Goal: Transaction & Acquisition: Purchase product/service

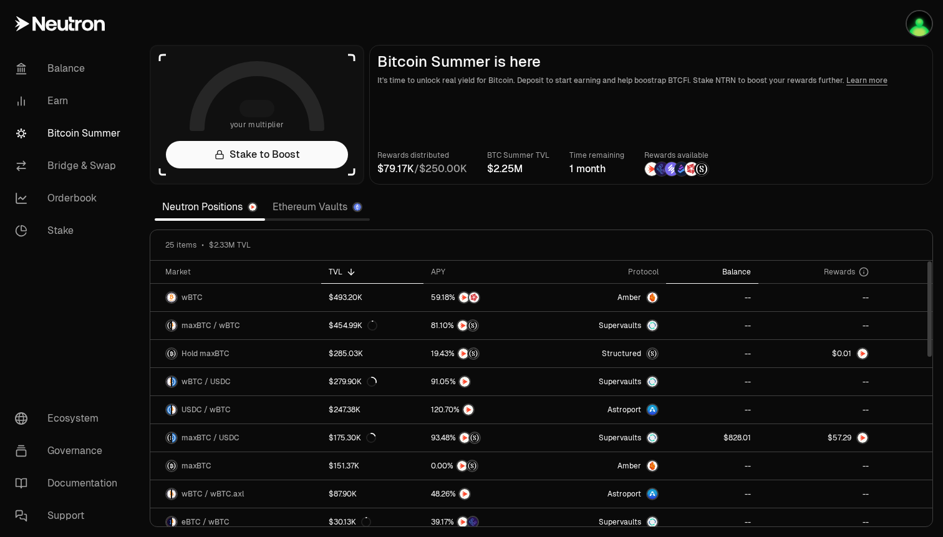
click at [731, 268] on div "Balance" at bounding box center [712, 272] width 77 height 10
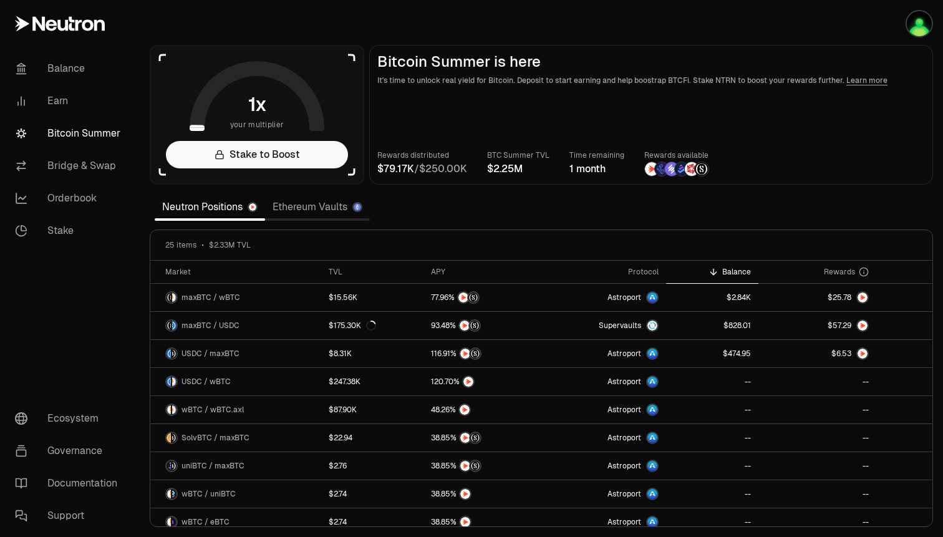
click at [314, 208] on link "Ethereum Vaults" at bounding box center [317, 207] width 105 height 25
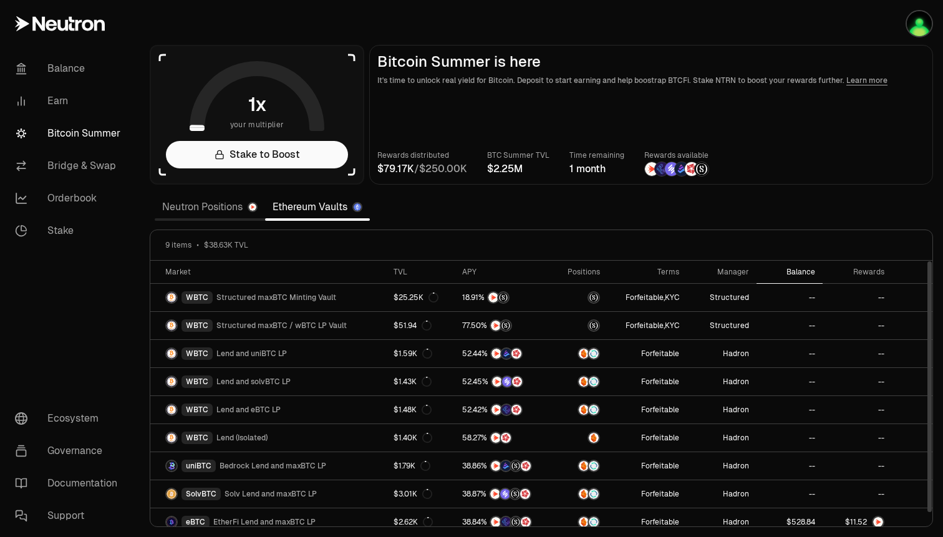
click at [805, 273] on div "Balance" at bounding box center [789, 272] width 51 height 10
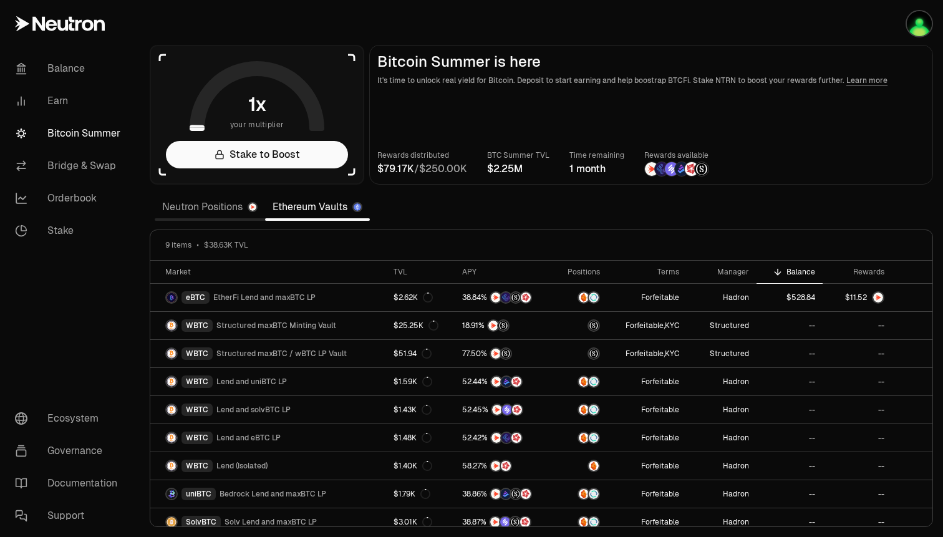
click at [586, 24] on section "your multiplier Stake to Boost Bitcoin Summer is here It's time to unlock real …" at bounding box center [541, 268] width 803 height 537
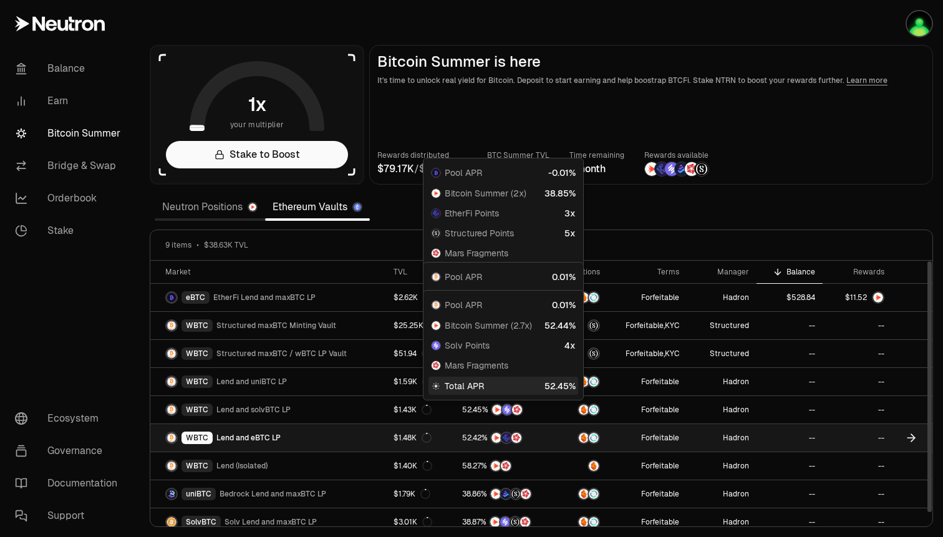
scroll to position [9, 0]
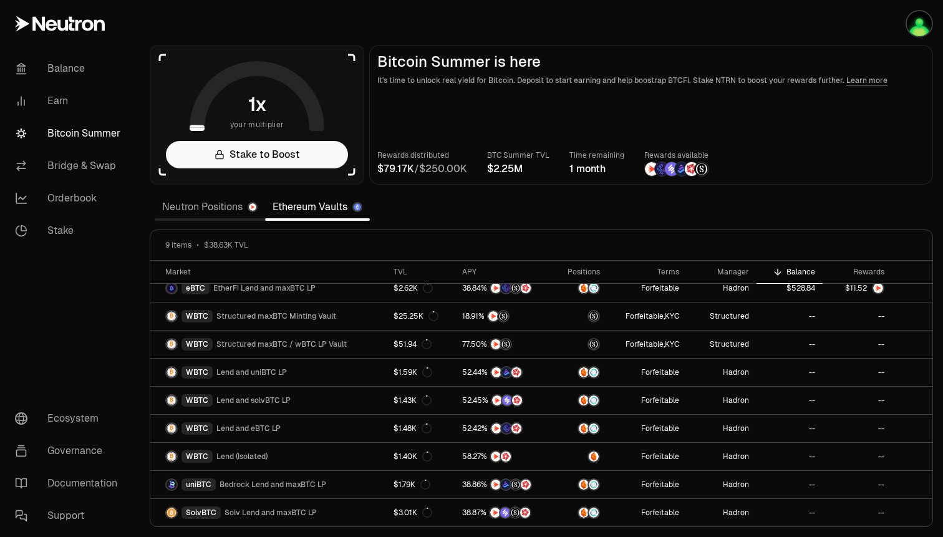
click at [216, 203] on link "Neutron Positions" at bounding box center [210, 207] width 110 height 25
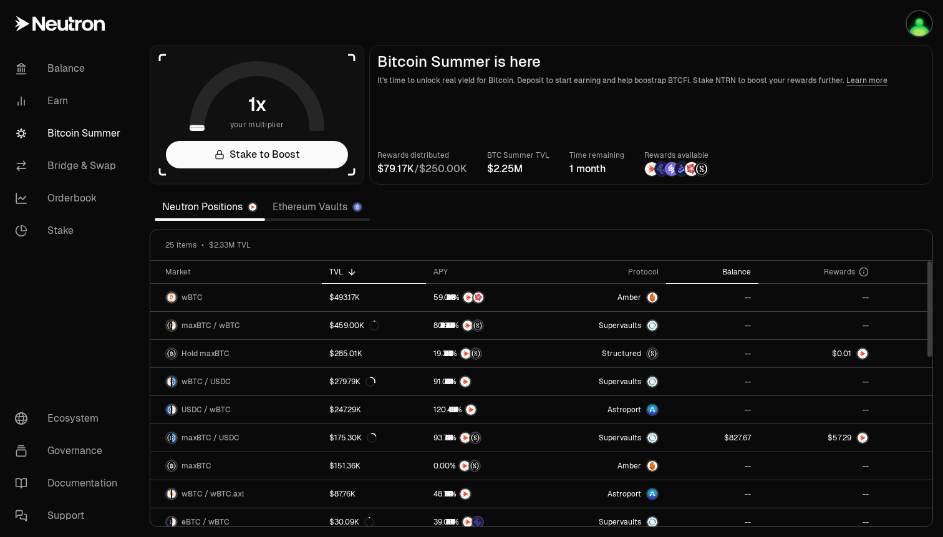
click at [731, 271] on div "Balance" at bounding box center [712, 272] width 77 height 10
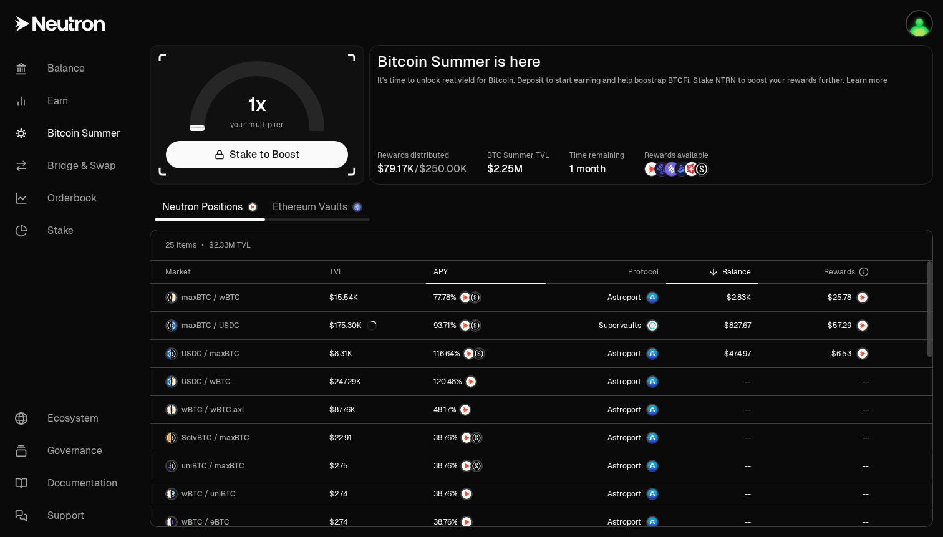
click at [434, 275] on div "APY" at bounding box center [486, 272] width 105 height 10
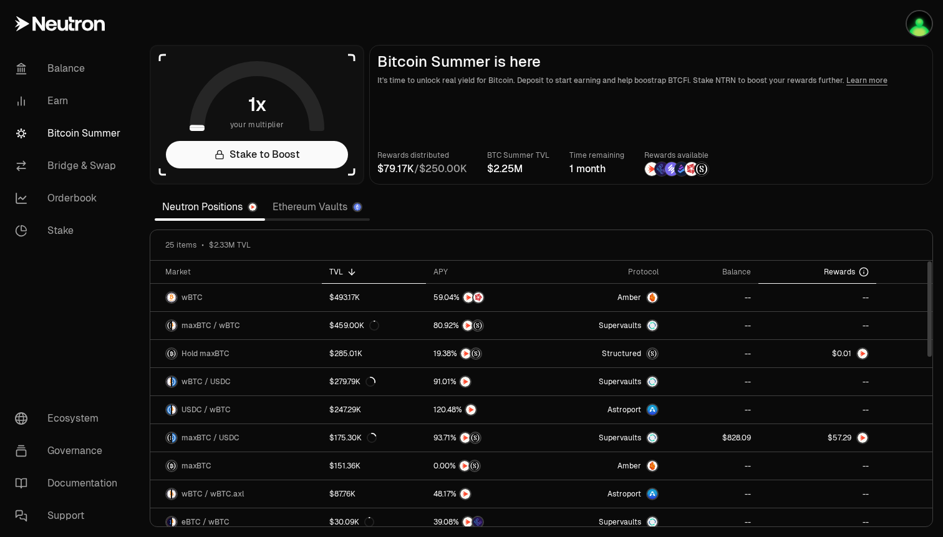
click at [844, 271] on span "Rewards" at bounding box center [839, 272] width 31 height 10
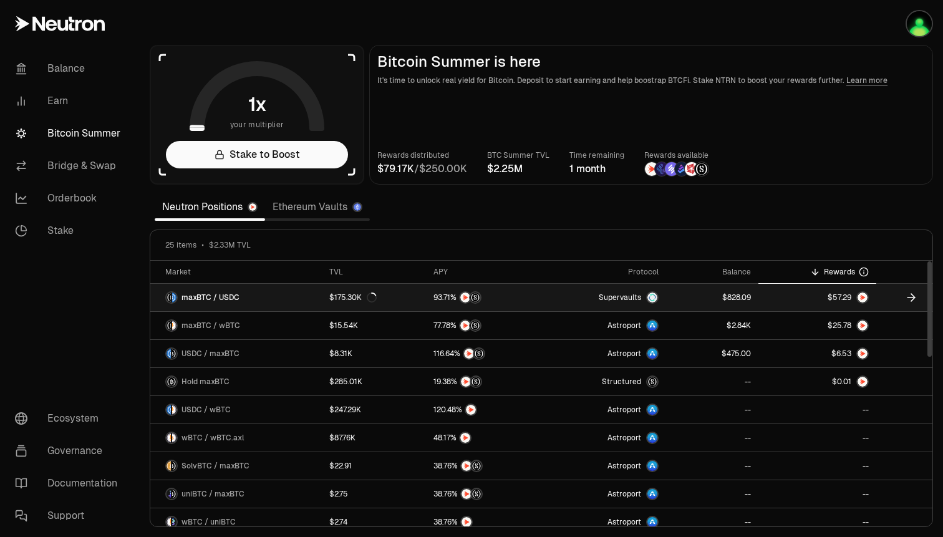
click at [915, 299] on icon at bounding box center [911, 297] width 12 height 12
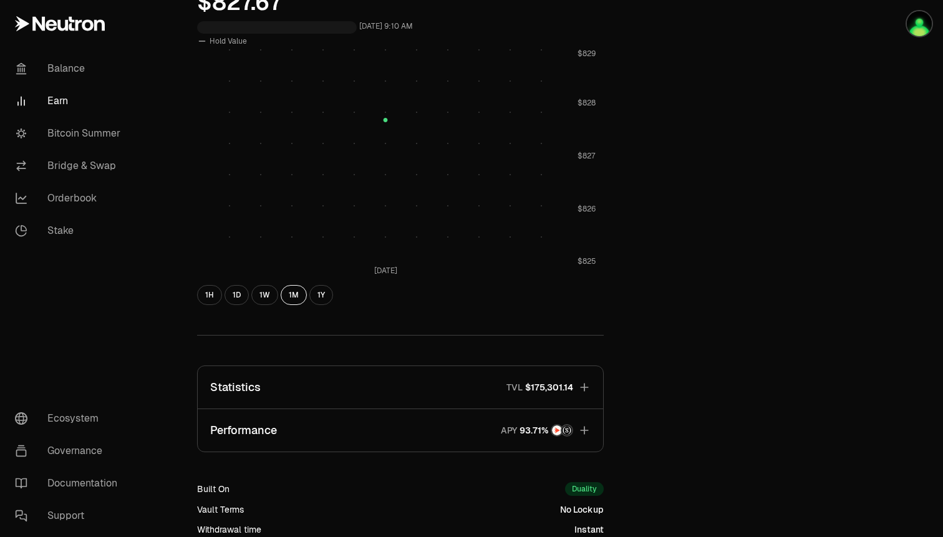
scroll to position [635, 0]
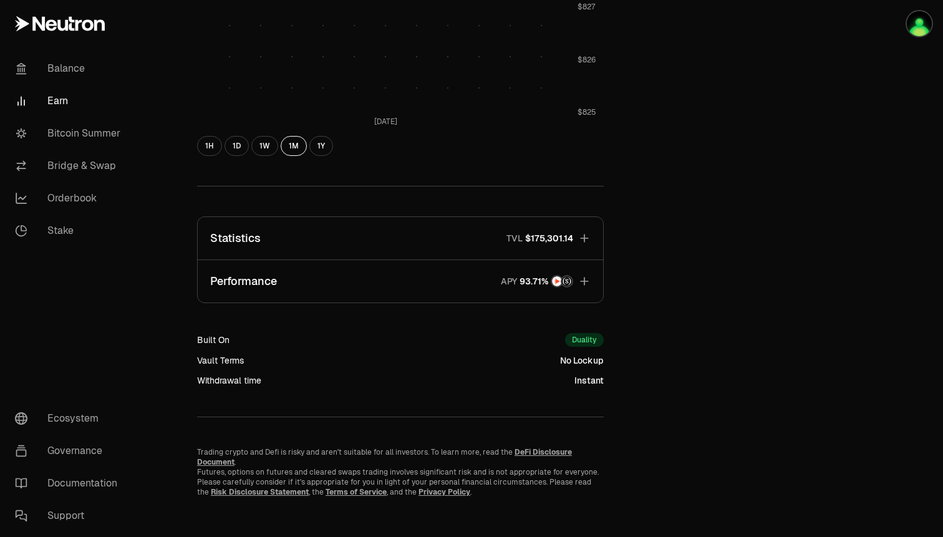
click at [583, 282] on icon "button" at bounding box center [584, 281] width 12 height 12
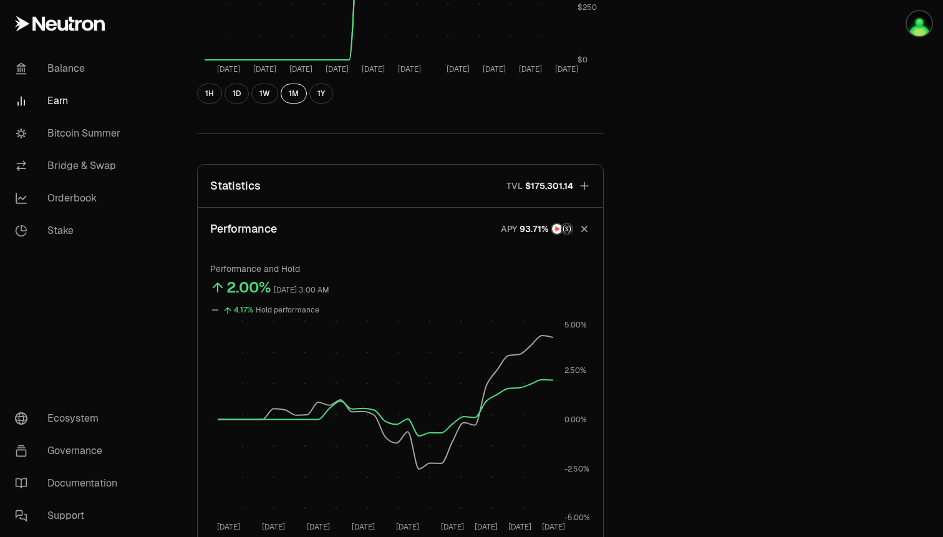
scroll to position [669, 0]
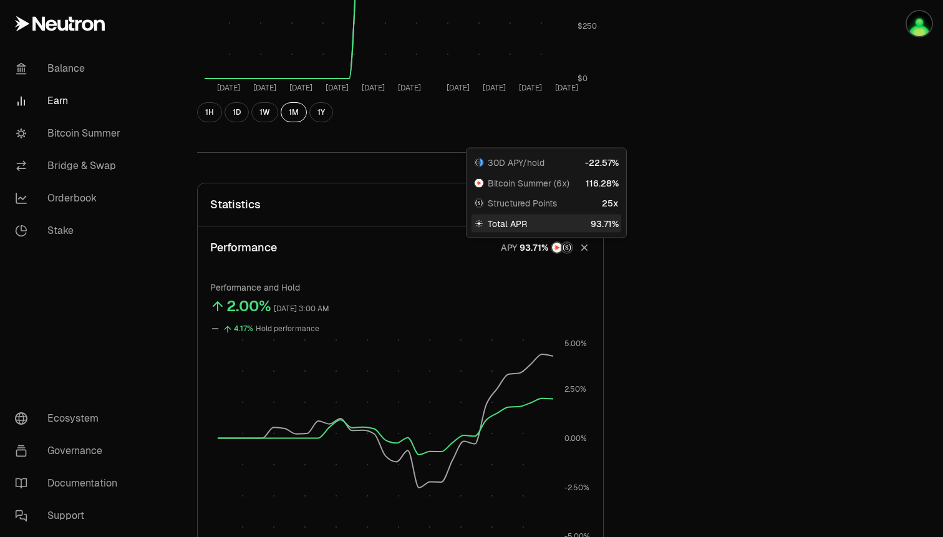
click at [588, 203] on div "Structured Points 25x" at bounding box center [547, 203] width 150 height 17
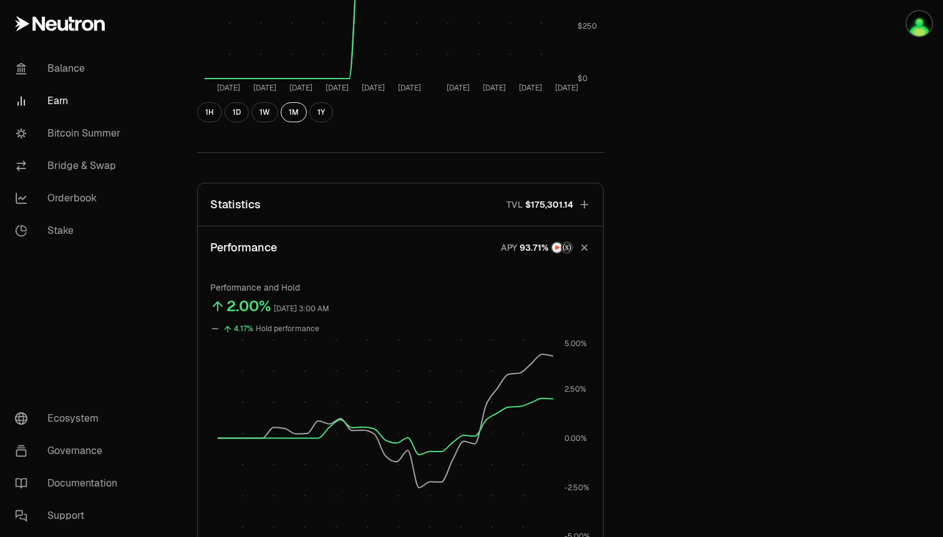
click at [590, 206] on icon "button" at bounding box center [584, 204] width 12 height 12
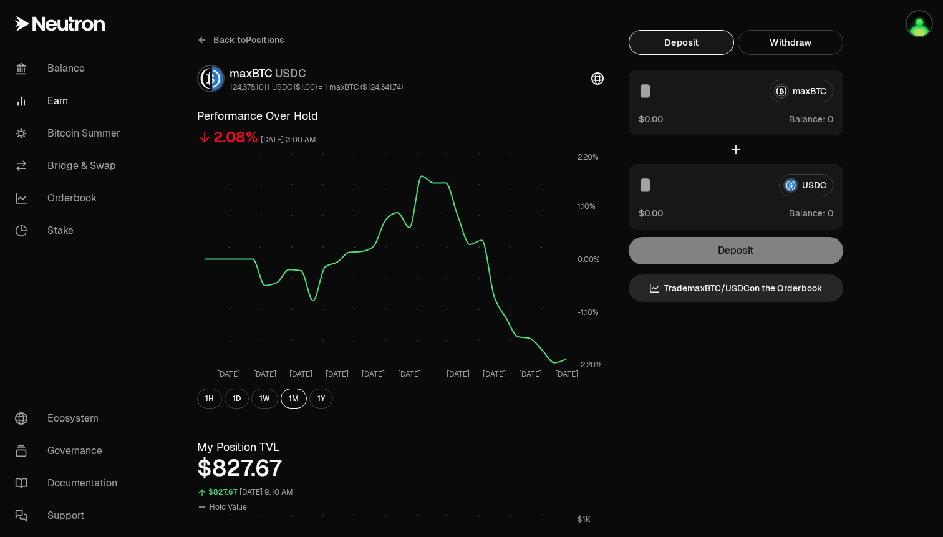
scroll to position [10, 0]
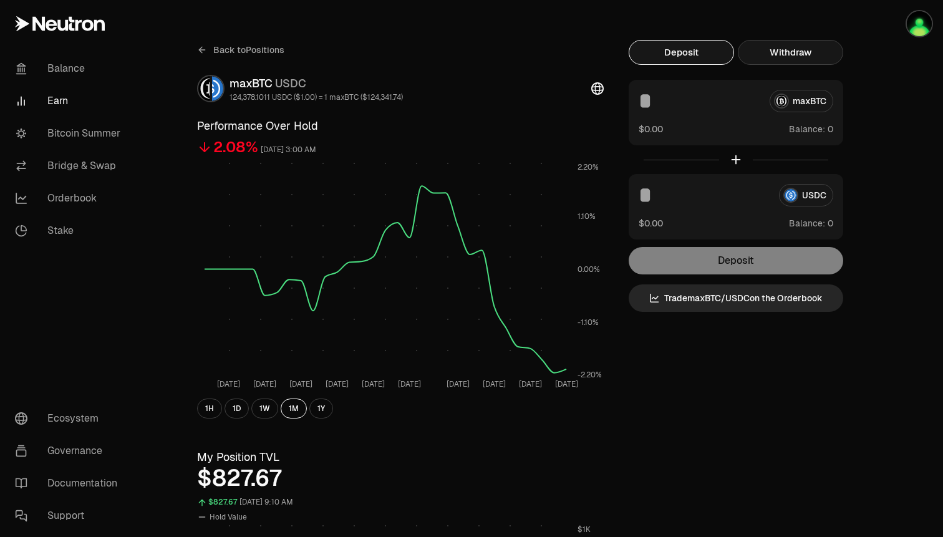
click at [774, 57] on button "Withdraw" at bounding box center [790, 52] width 105 height 25
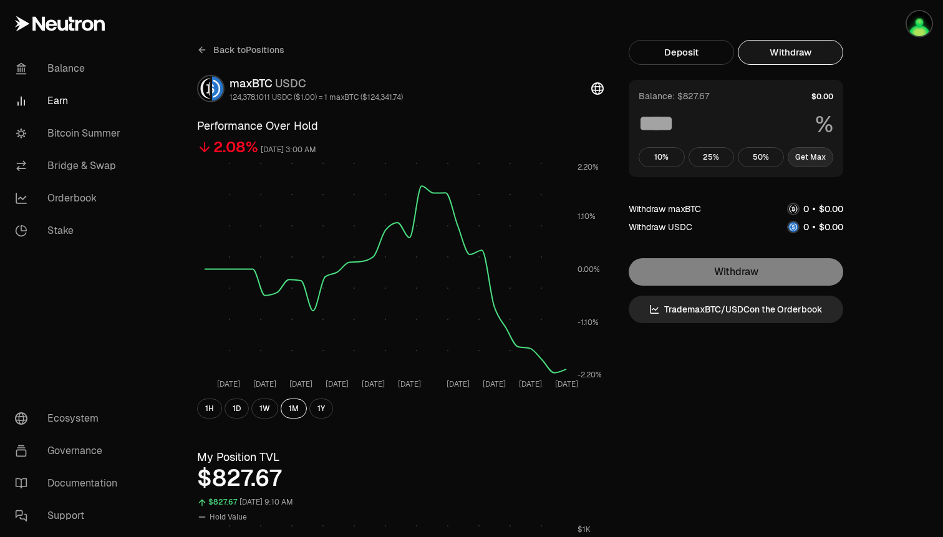
click at [804, 155] on button "Get Max" at bounding box center [811, 157] width 46 height 20
type input "***"
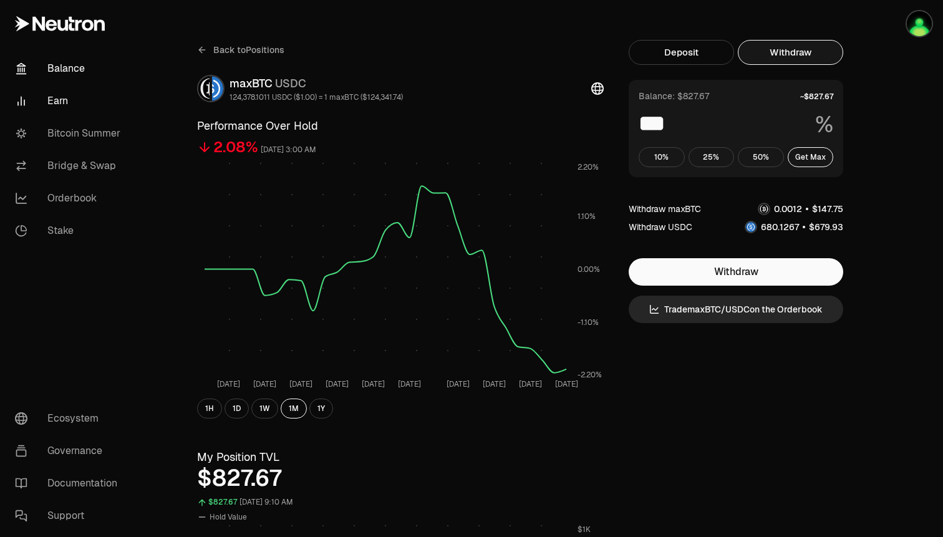
click at [41, 62] on link "Balance" at bounding box center [70, 68] width 130 height 32
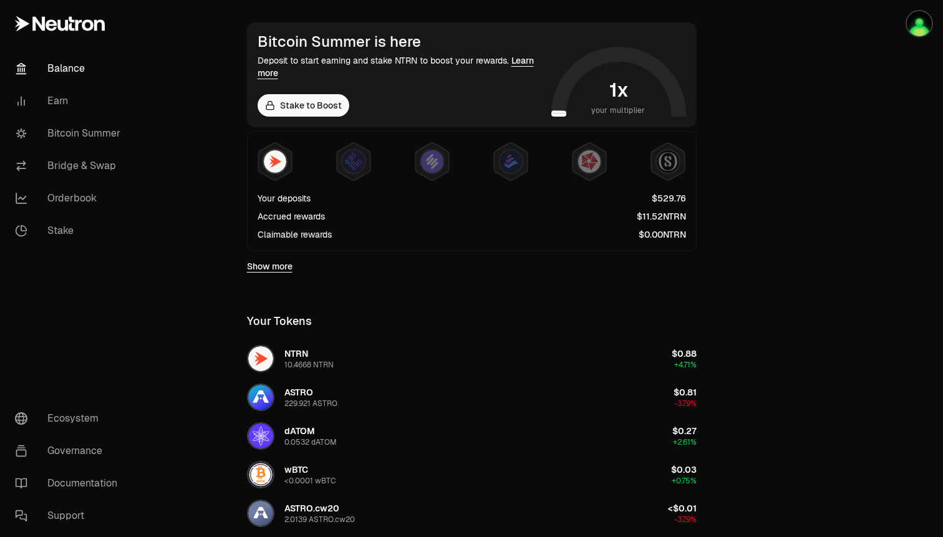
scroll to position [213, 0]
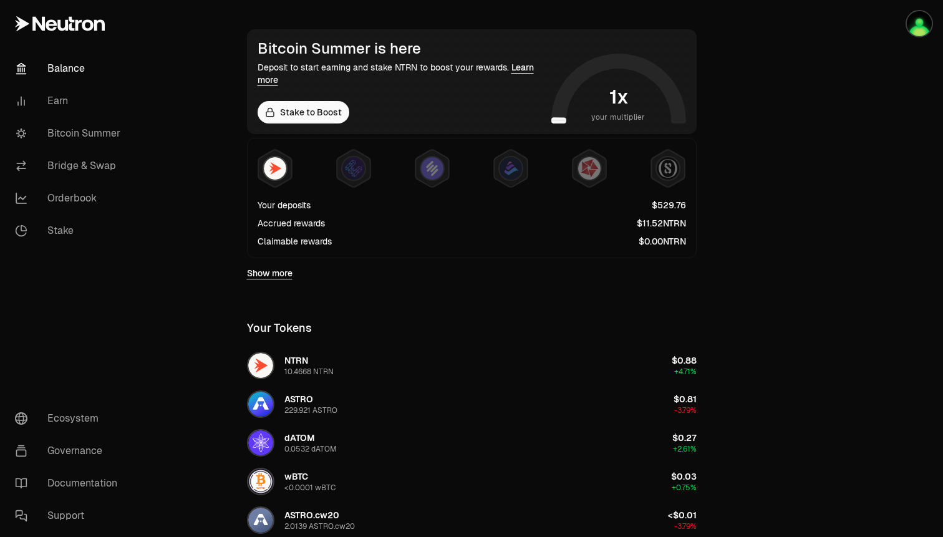
click at [658, 223] on span "2" at bounding box center [661, 223] width 6 height 11
click at [333, 166] on div at bounding box center [472, 168] width 429 height 40
click at [347, 172] on img at bounding box center [353, 168] width 22 height 22
click at [366, 172] on icon at bounding box center [353, 168] width 33 height 37
click at [428, 170] on img at bounding box center [432, 168] width 22 height 22
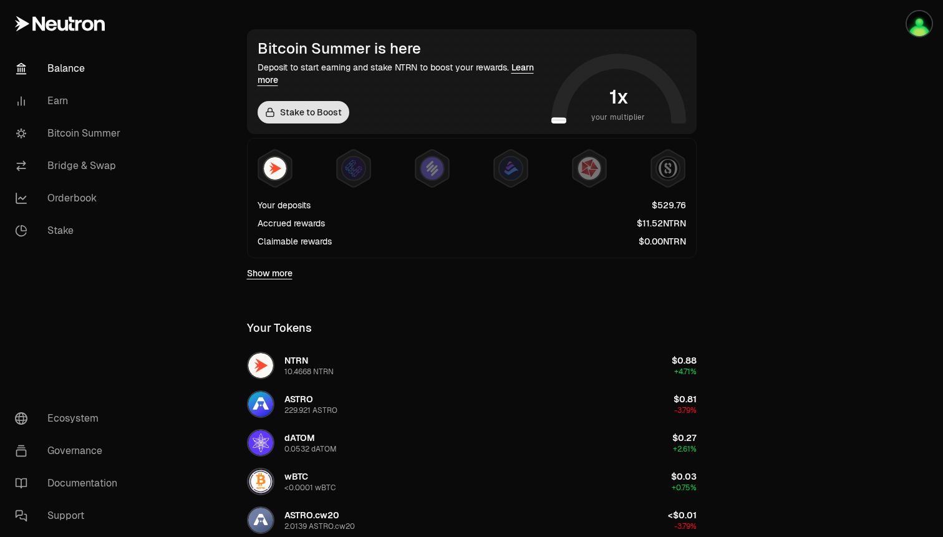
click at [301, 114] on link "Stake to Boost" at bounding box center [304, 112] width 92 height 22
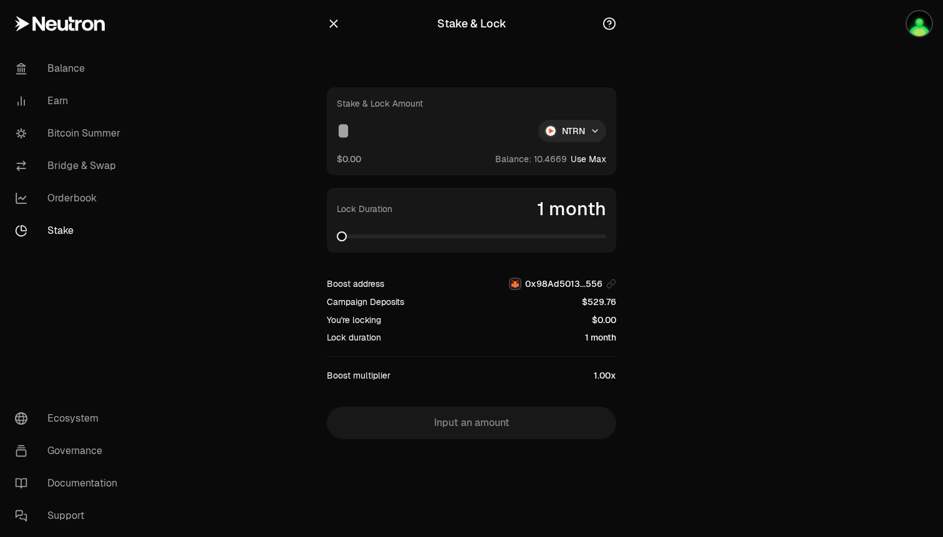
click at [589, 118] on div "Stake & Lock Amount NTRN $0.00 Balance: Use Max" at bounding box center [471, 131] width 289 height 88
click at [596, 135] on html "Balance Earn Bitcoin Summer Bridge & Swap Orderbook Stake Ecosystem Governance …" at bounding box center [471, 268] width 943 height 537
click at [698, 149] on html "Balance Earn Bitcoin Summer Bridge & Swap Orderbook Stake Ecosystem Governance …" at bounding box center [471, 268] width 943 height 537
click at [334, 23] on icon "button" at bounding box center [334, 24] width 8 height 8
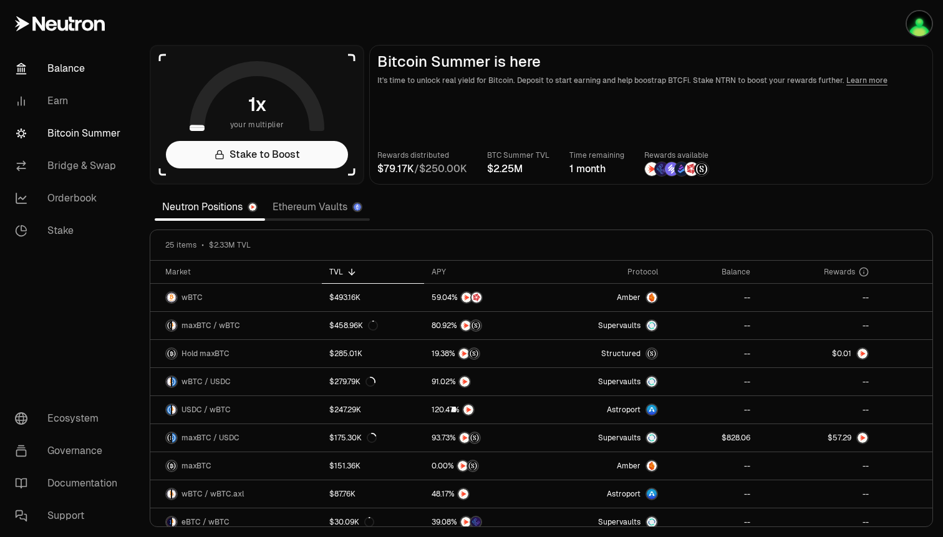
click at [60, 66] on link "Balance" at bounding box center [70, 68] width 130 height 32
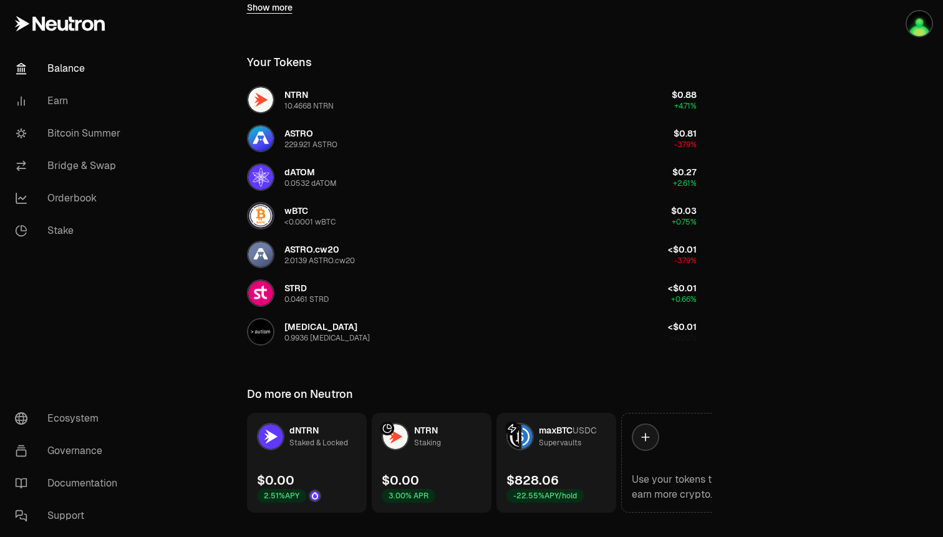
scroll to position [504, 0]
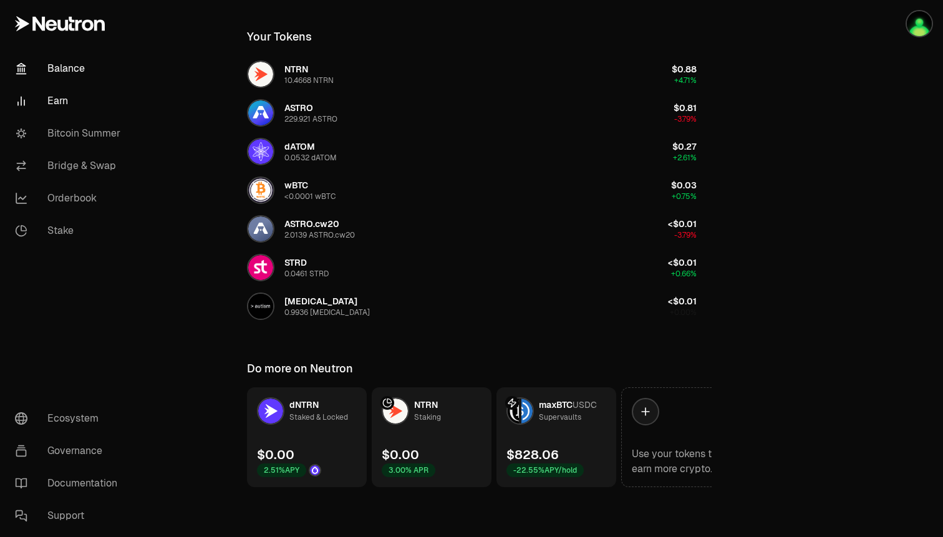
click at [59, 99] on link "Earn" at bounding box center [70, 101] width 130 height 32
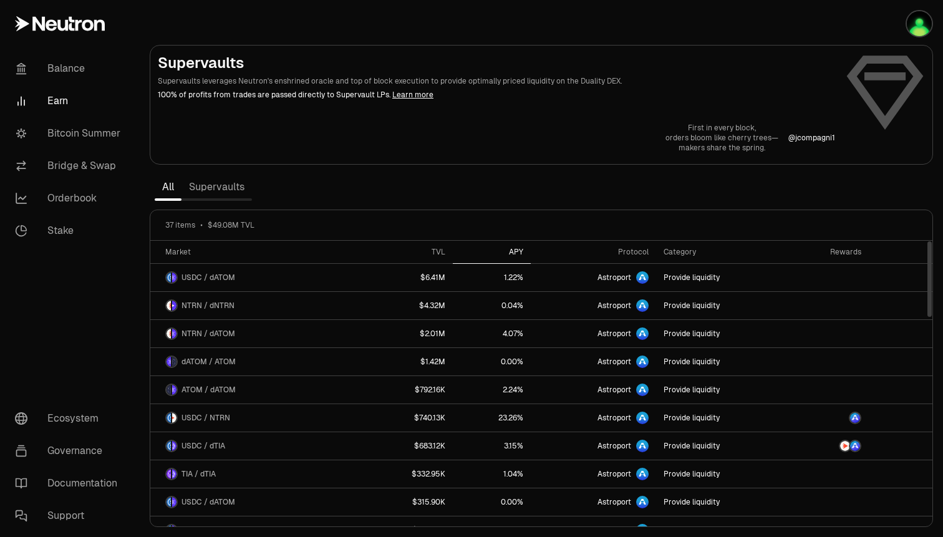
click at [519, 253] on div "APY" at bounding box center [491, 252] width 63 height 10
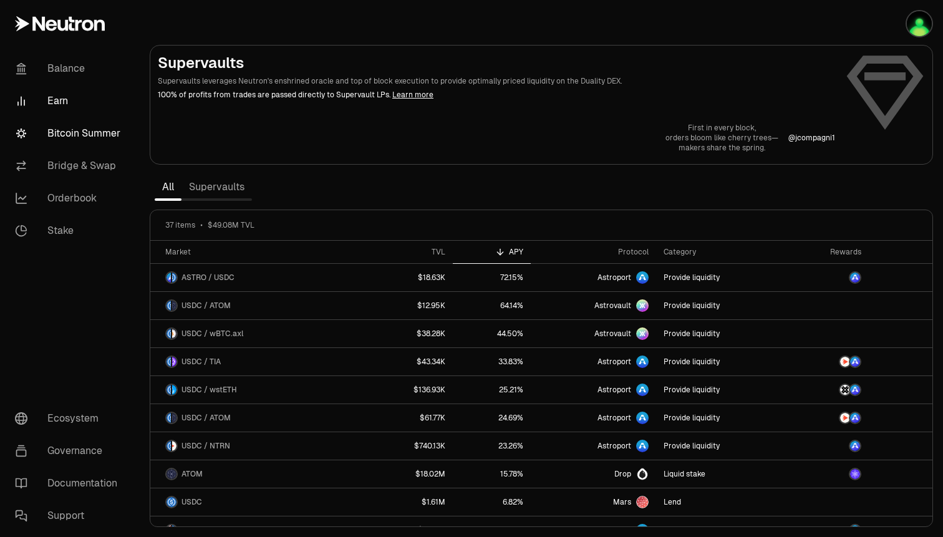
click at [72, 139] on link "Bitcoin Summer" at bounding box center [70, 133] width 130 height 32
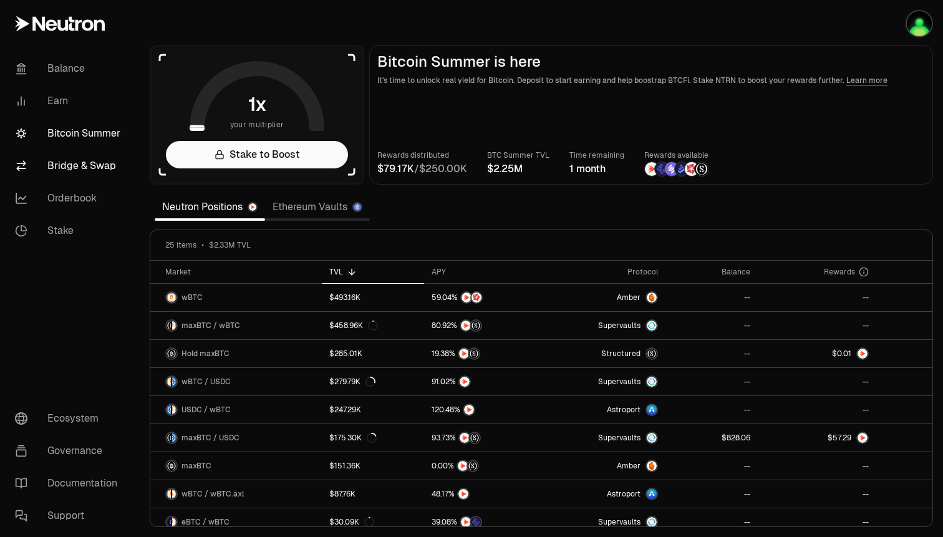
click at [59, 160] on link "Bridge & Swap" at bounding box center [70, 166] width 130 height 32
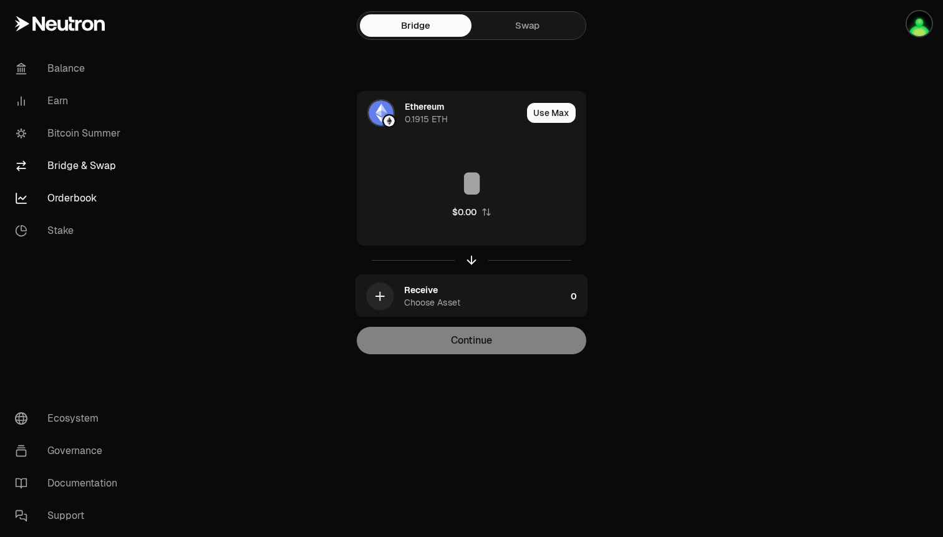
click at [60, 206] on link "Orderbook" at bounding box center [70, 198] width 130 height 32
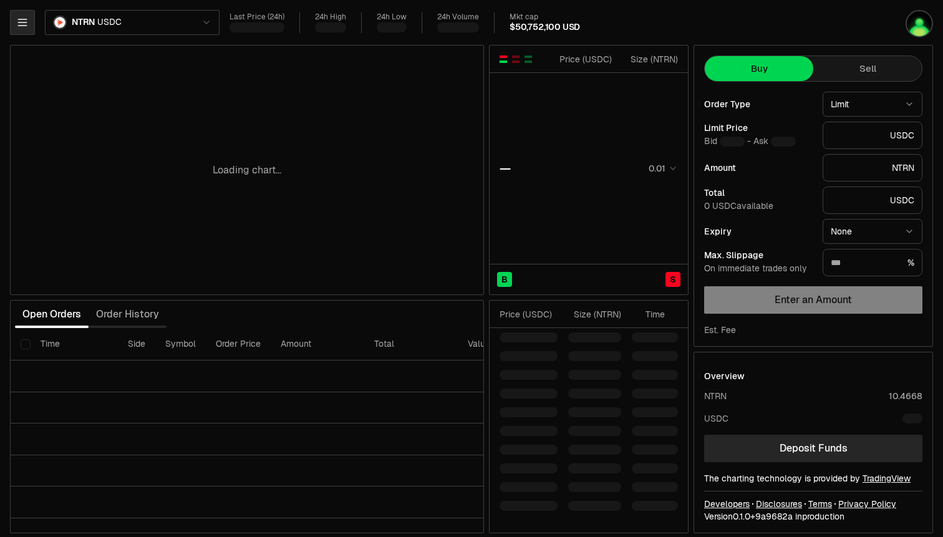
type input "********"
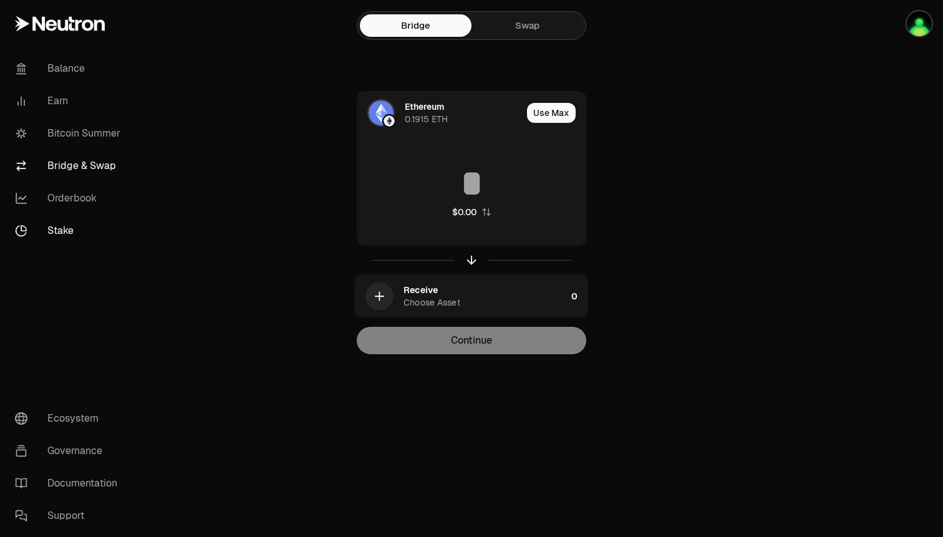
click at [70, 225] on link "Stake" at bounding box center [70, 231] width 130 height 32
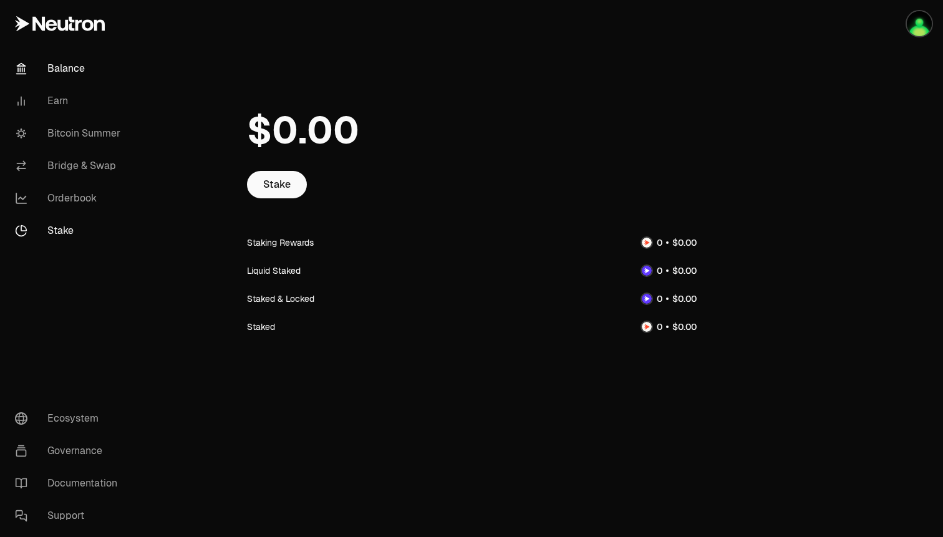
click at [56, 74] on link "Balance" at bounding box center [70, 68] width 130 height 32
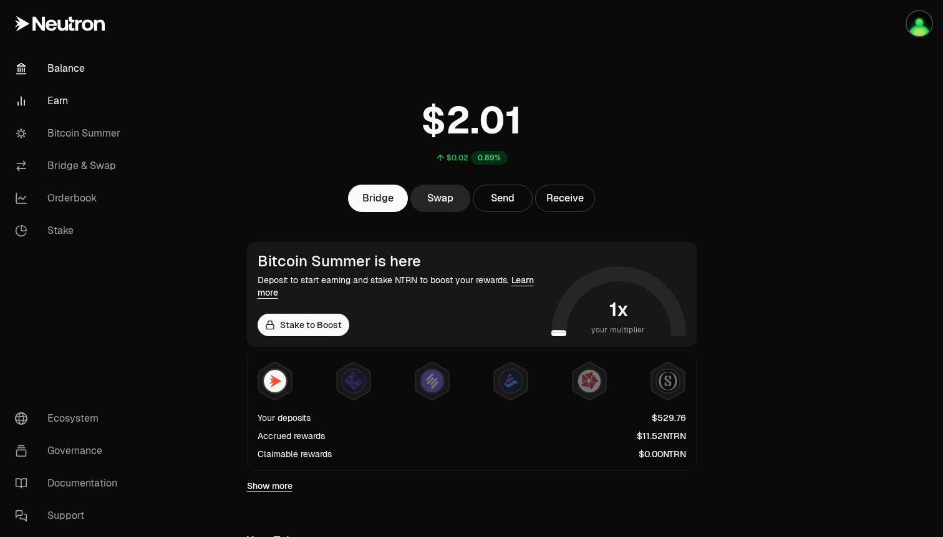
click at [56, 97] on link "Earn" at bounding box center [70, 101] width 130 height 32
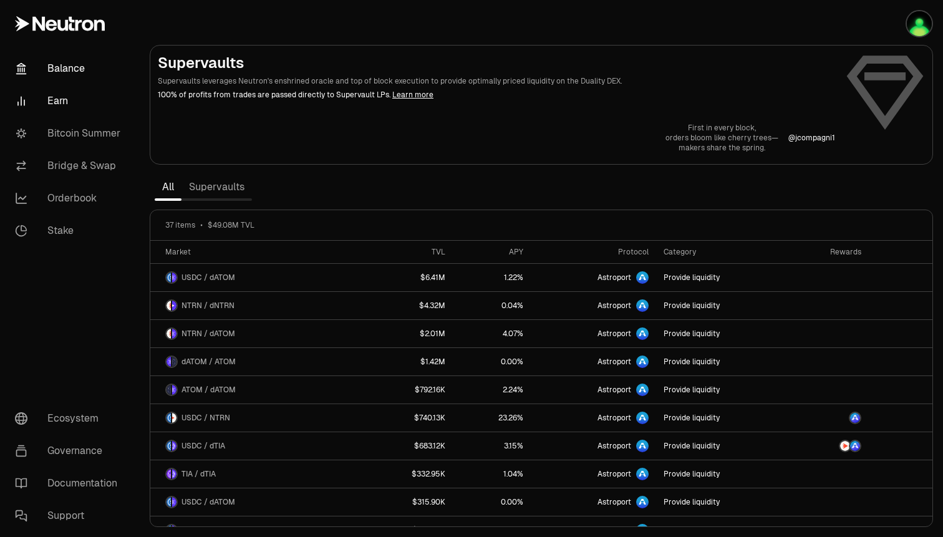
click at [56, 67] on link "Balance" at bounding box center [70, 68] width 130 height 32
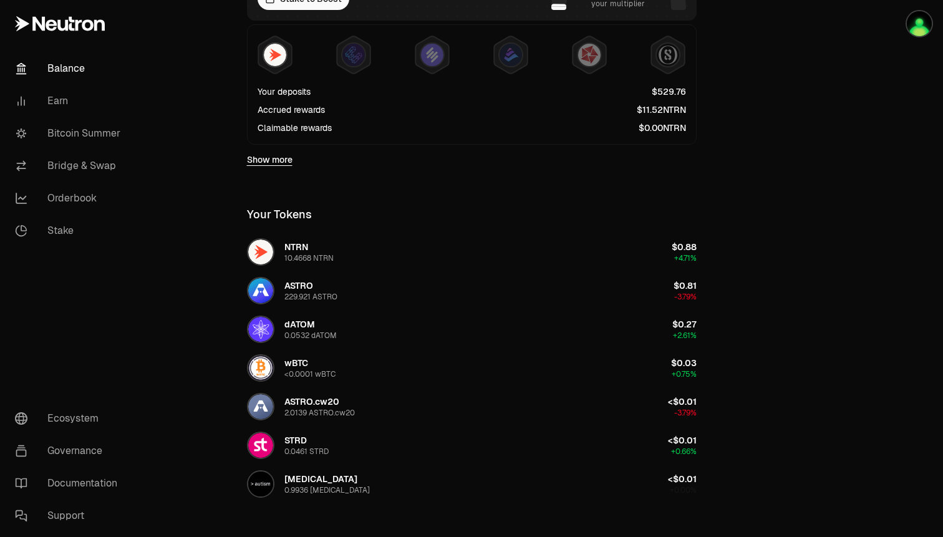
scroll to position [393, 0]
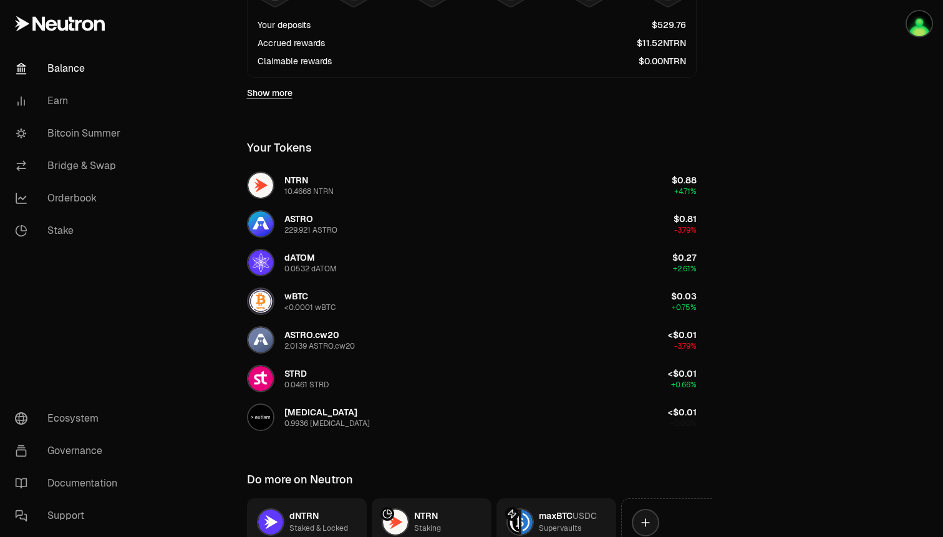
click at [252, 93] on link "Show more" at bounding box center [270, 93] width 46 height 12
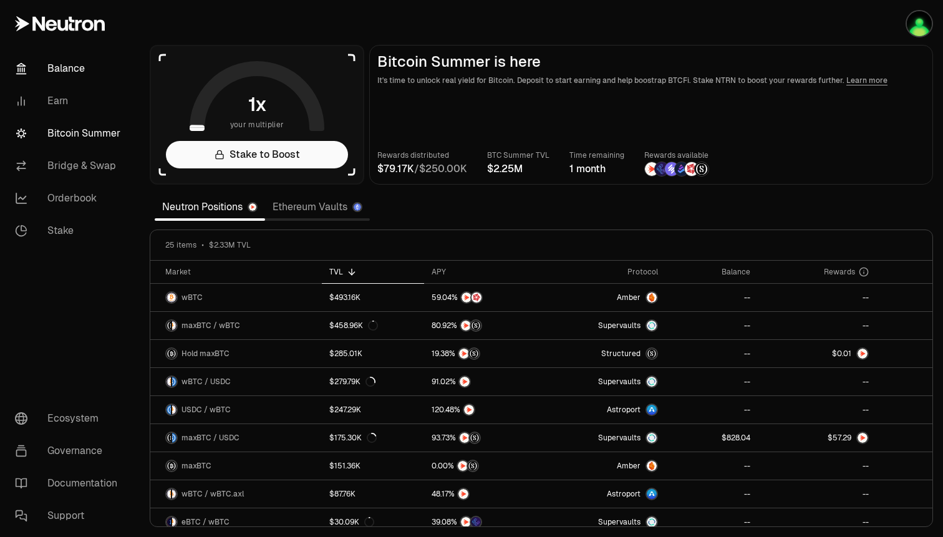
click at [52, 65] on link "Balance" at bounding box center [70, 68] width 130 height 32
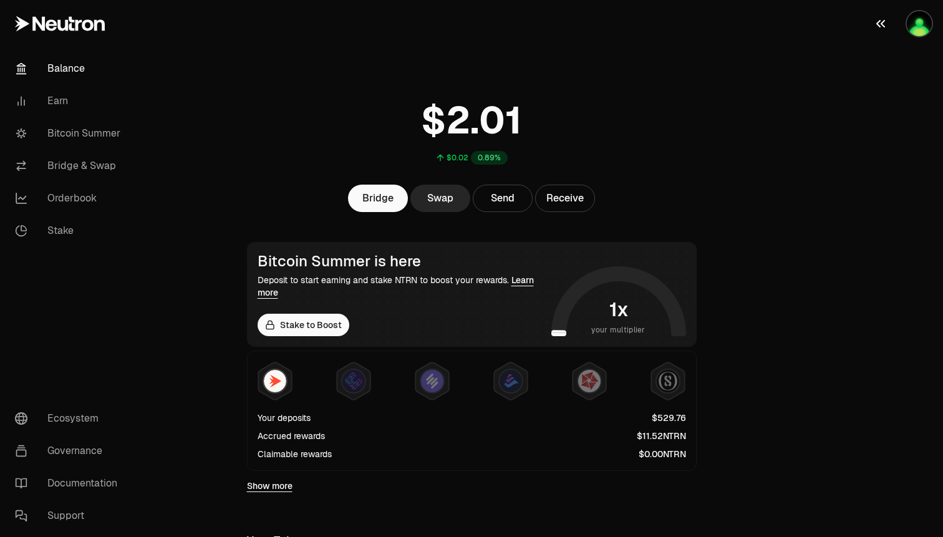
click at [933, 13] on button "button" at bounding box center [903, 23] width 80 height 47
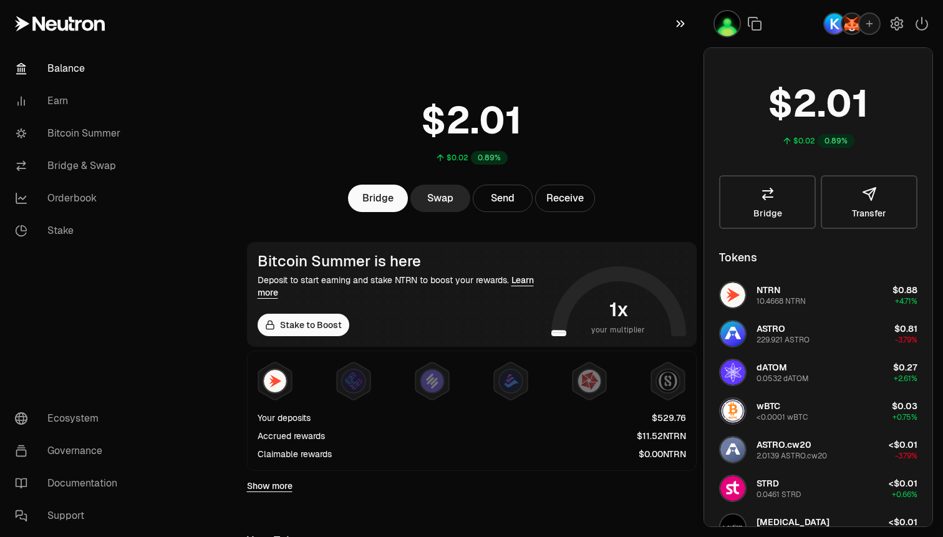
click at [684, 19] on icon "button" at bounding box center [681, 23] width 14 height 15
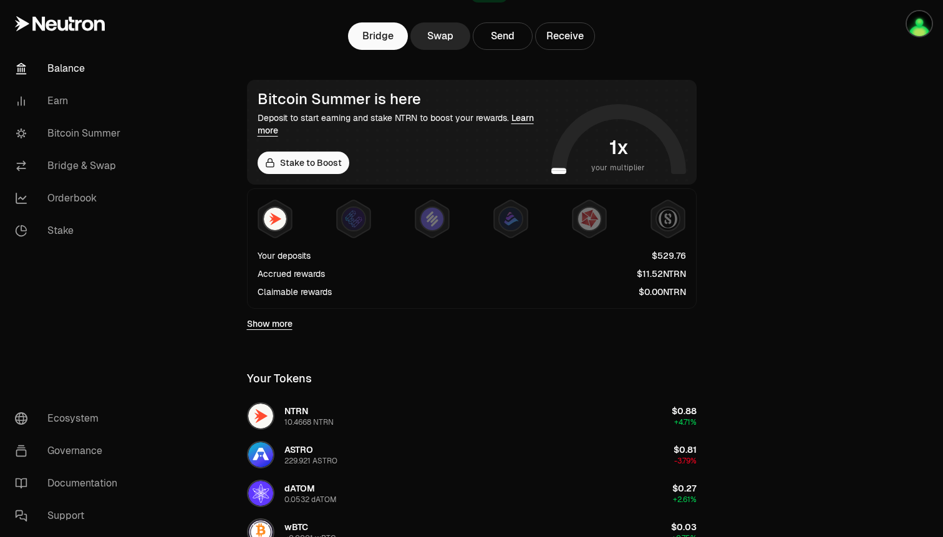
scroll to position [498, 0]
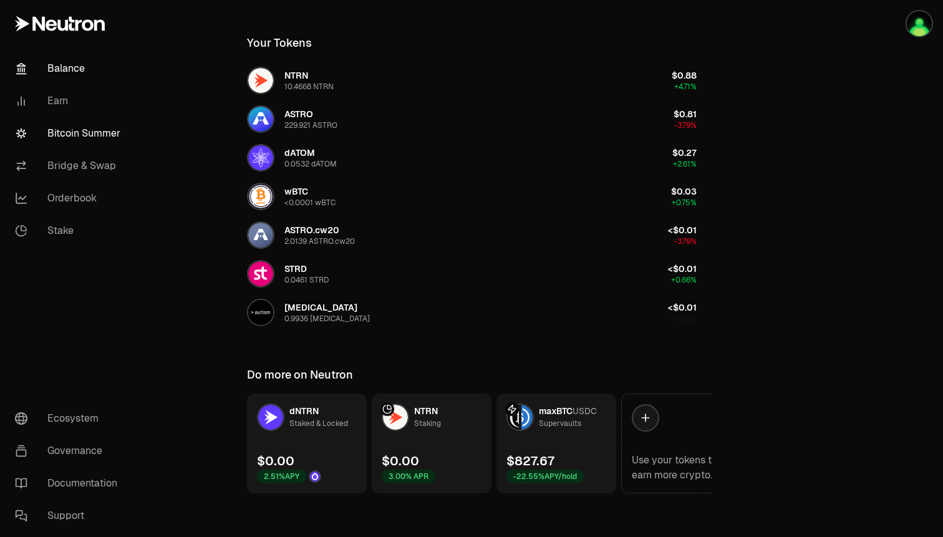
click at [22, 129] on icon at bounding box center [21, 133] width 12 height 12
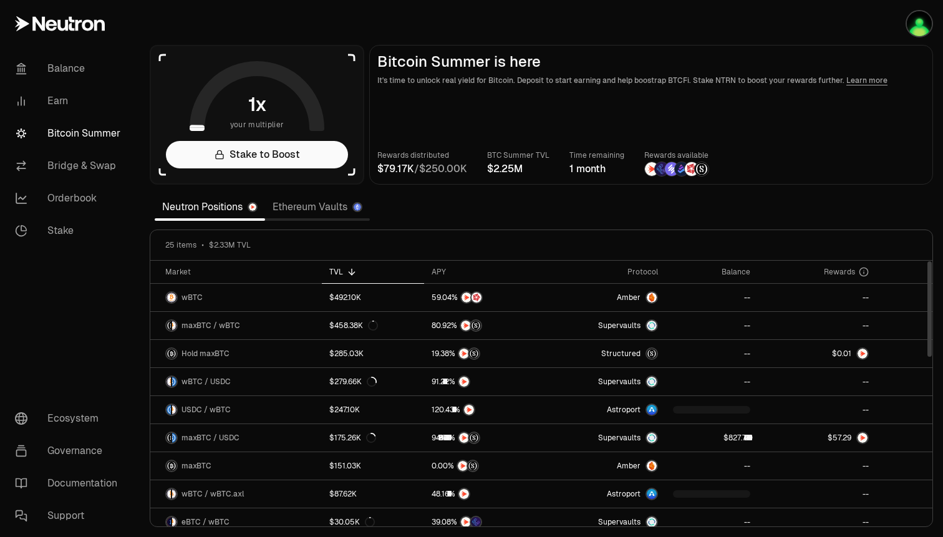
click at [354, 210] on link "Ethereum Vaults" at bounding box center [317, 207] width 105 height 25
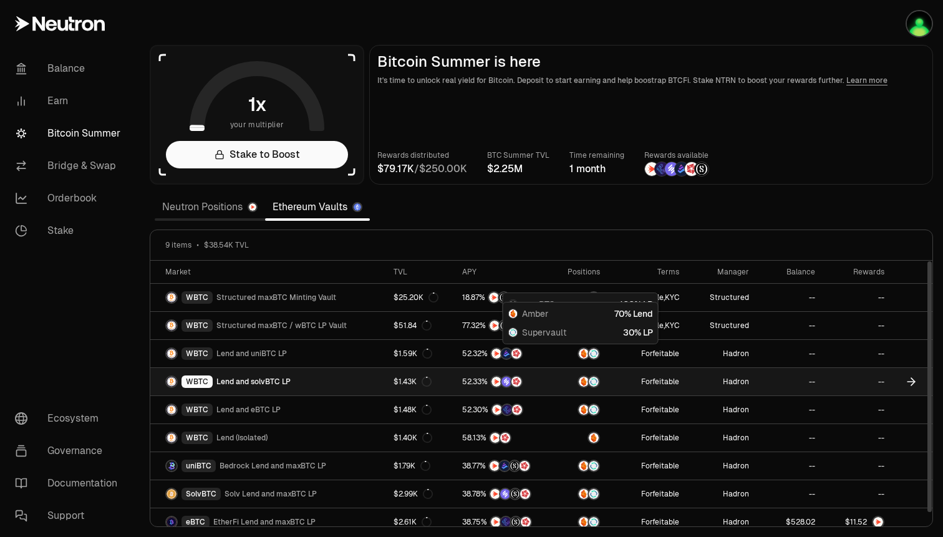
scroll to position [9, 0]
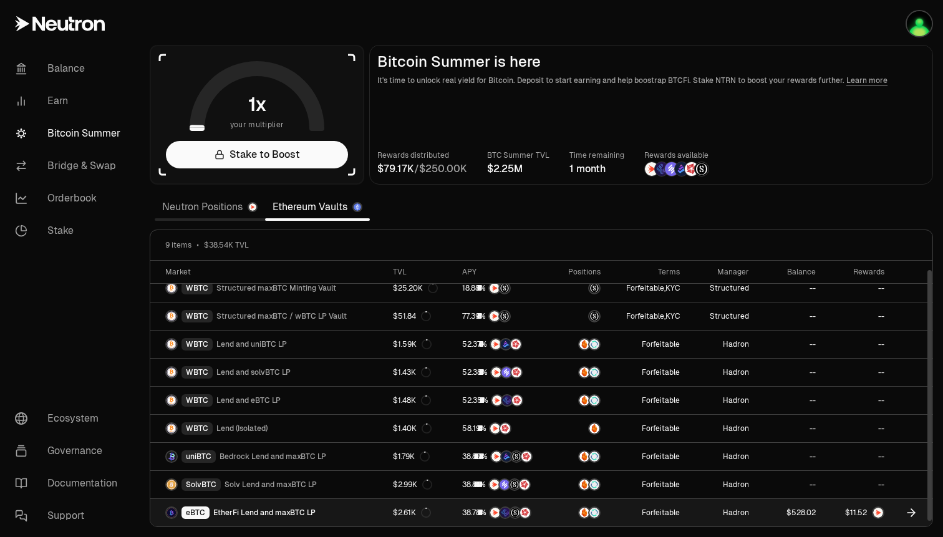
click at [911, 512] on icon at bounding box center [911, 513] width 12 height 12
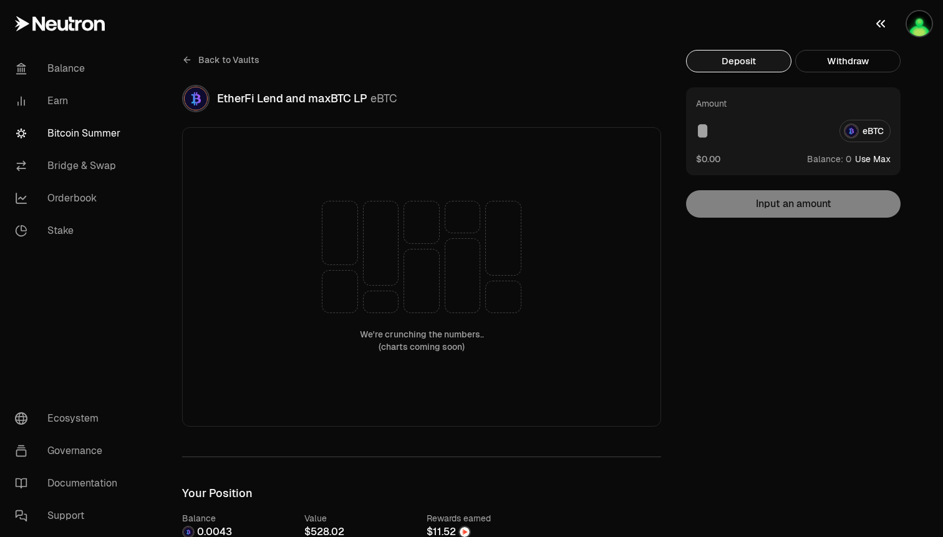
click at [916, 33] on img "button" at bounding box center [919, 23] width 25 height 25
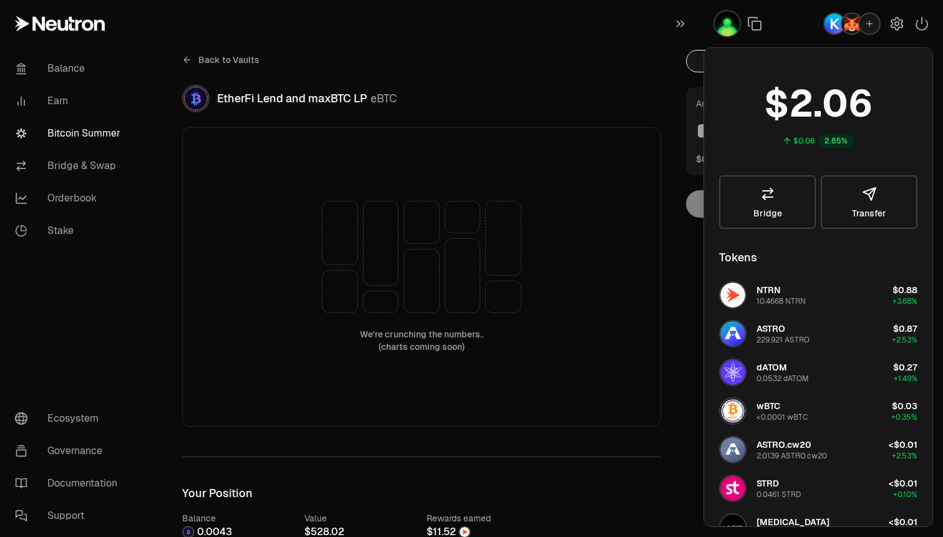
click at [851, 29] on img "button" at bounding box center [852, 24] width 20 height 20
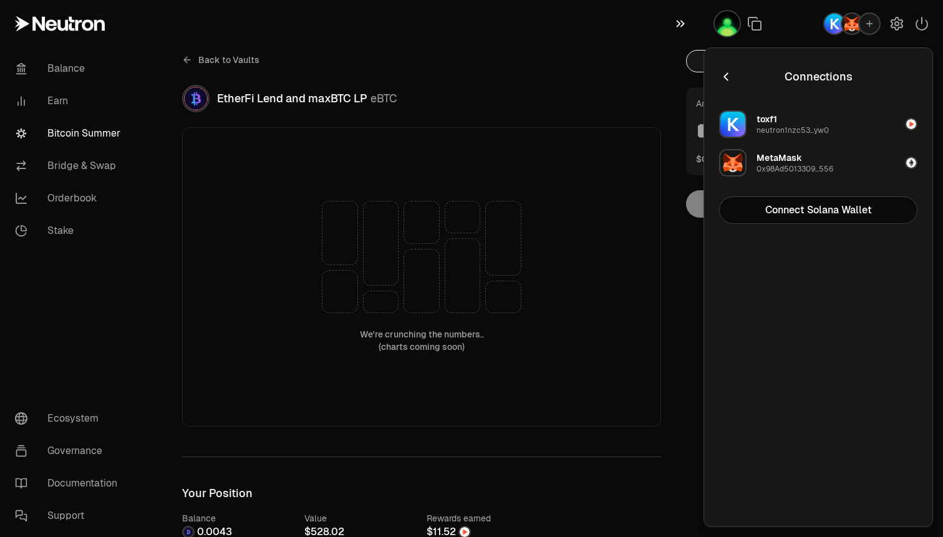
click at [679, 23] on icon "button" at bounding box center [681, 23] width 14 height 15
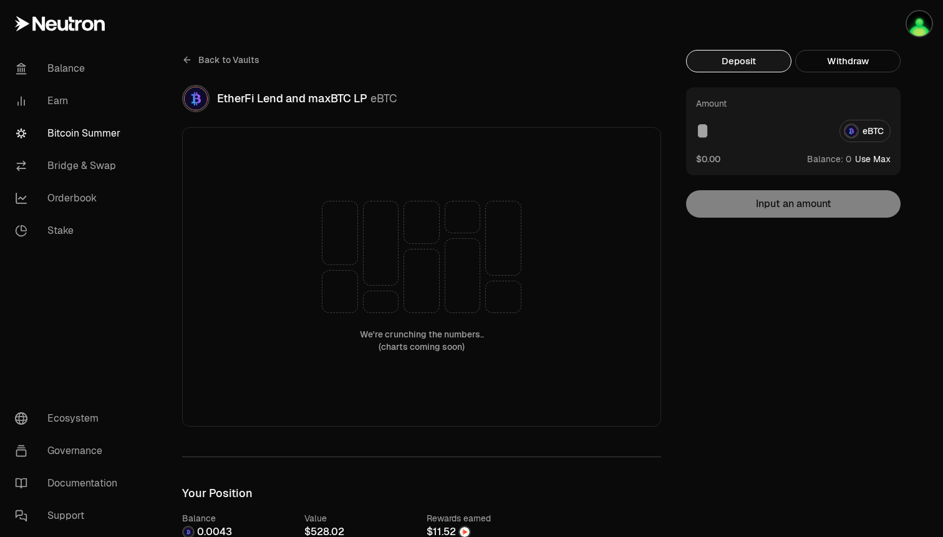
click at [198, 61] on span "Back to Vaults" at bounding box center [228, 60] width 61 height 12
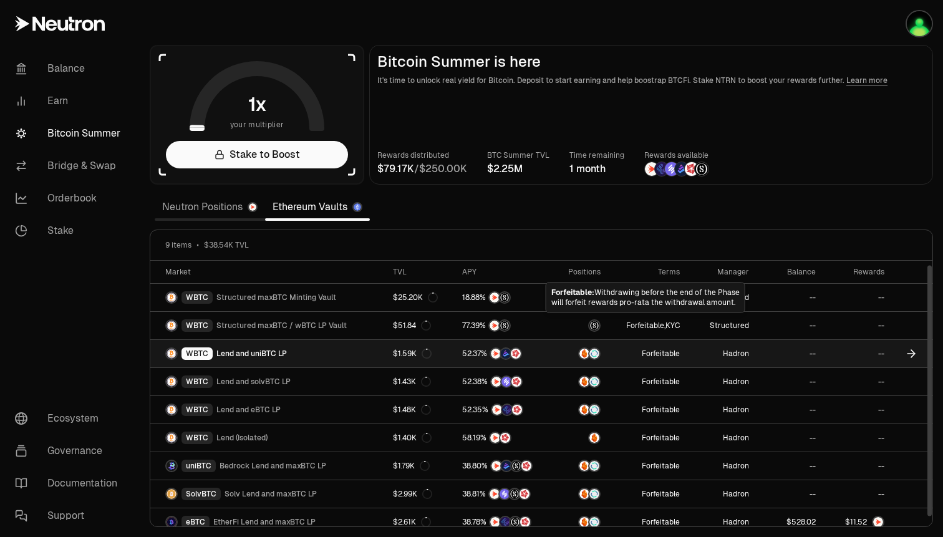
scroll to position [9, 0]
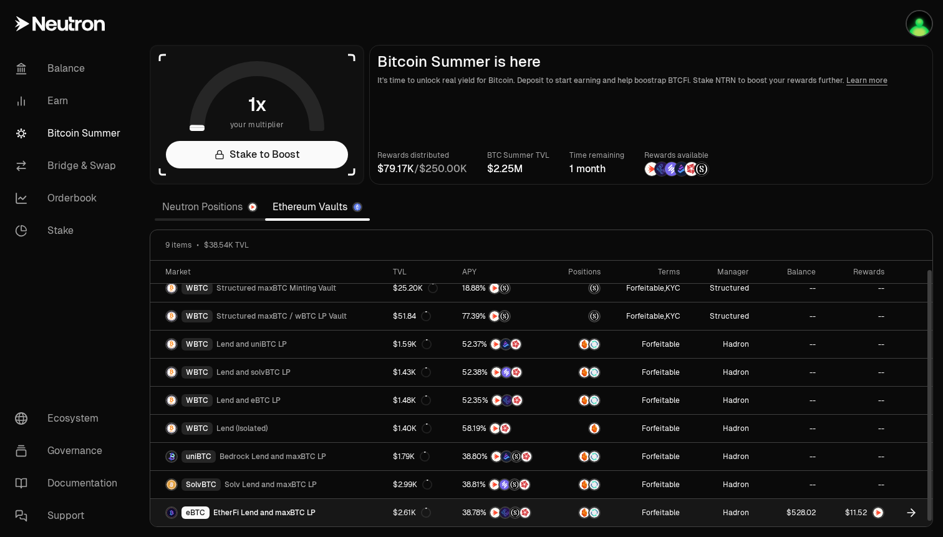
click at [911, 513] on icon at bounding box center [911, 513] width 7 height 0
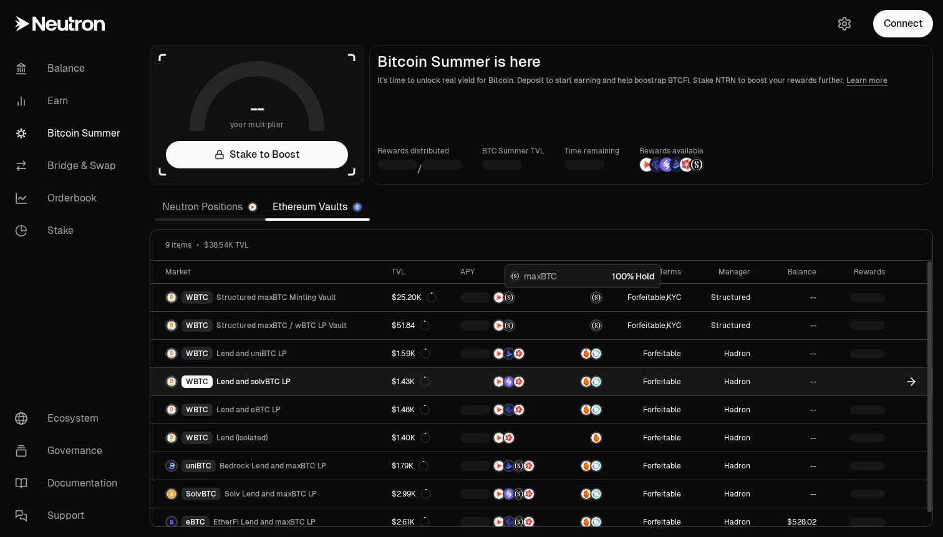
scroll to position [9, 0]
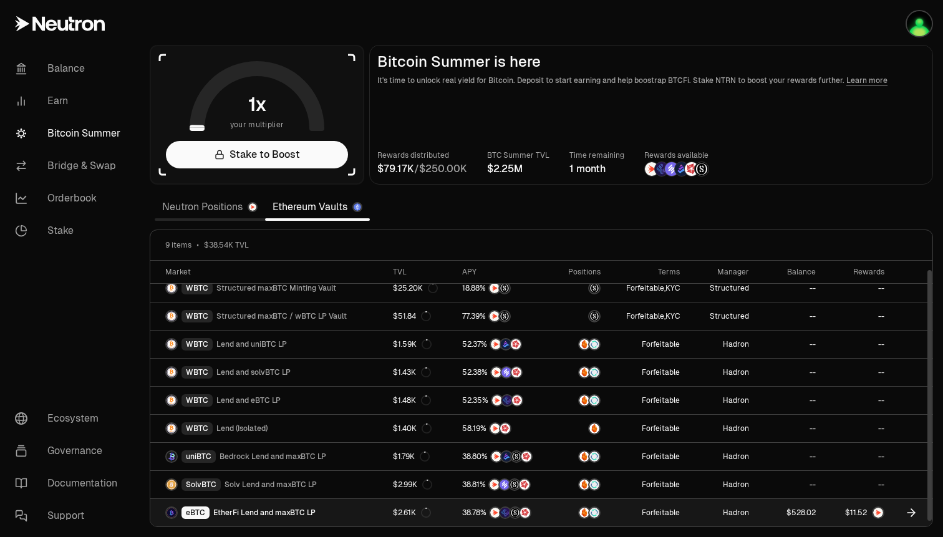
click at [916, 512] on icon at bounding box center [911, 513] width 12 height 12
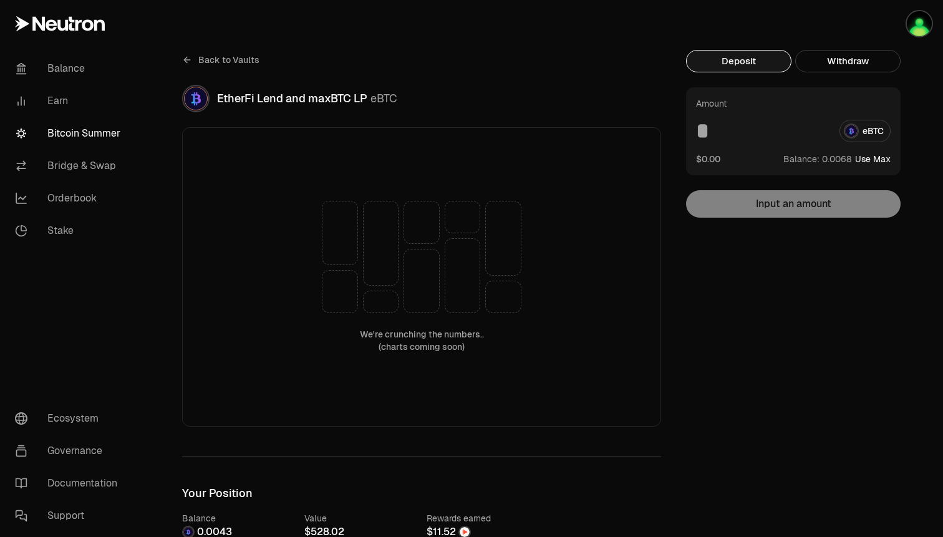
click at [880, 158] on button "Use Max" at bounding box center [873, 159] width 36 height 12
type input "**********"
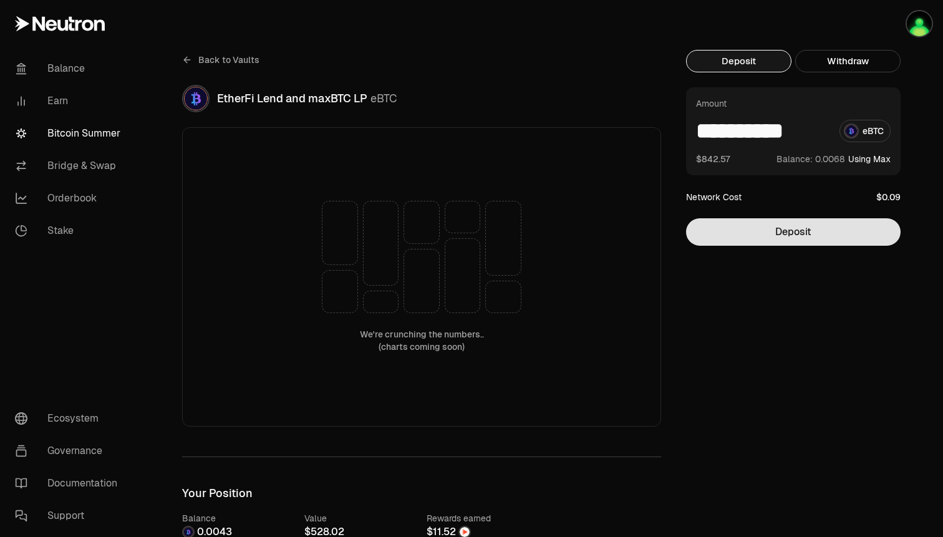
click at [794, 233] on button "Deposit" at bounding box center [793, 231] width 215 height 27
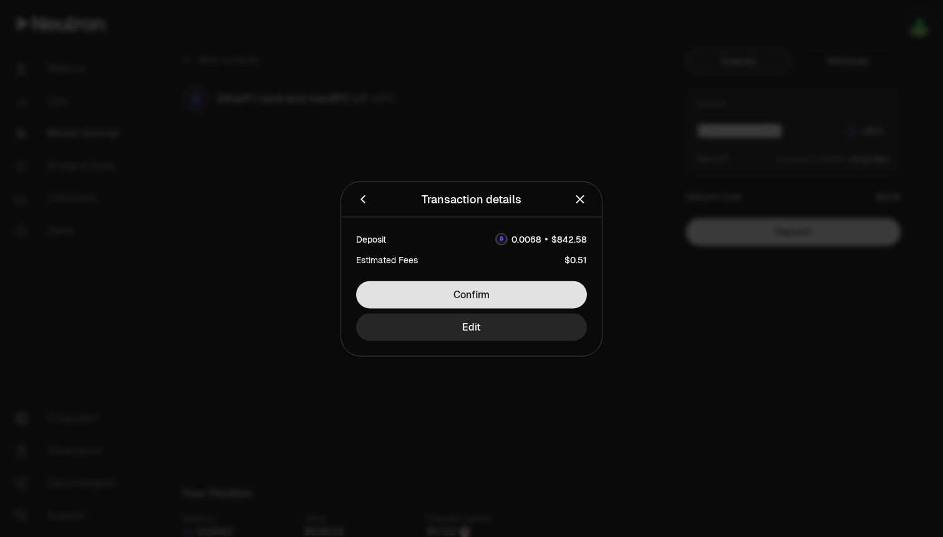
click at [538, 289] on button "Confirm" at bounding box center [471, 294] width 231 height 27
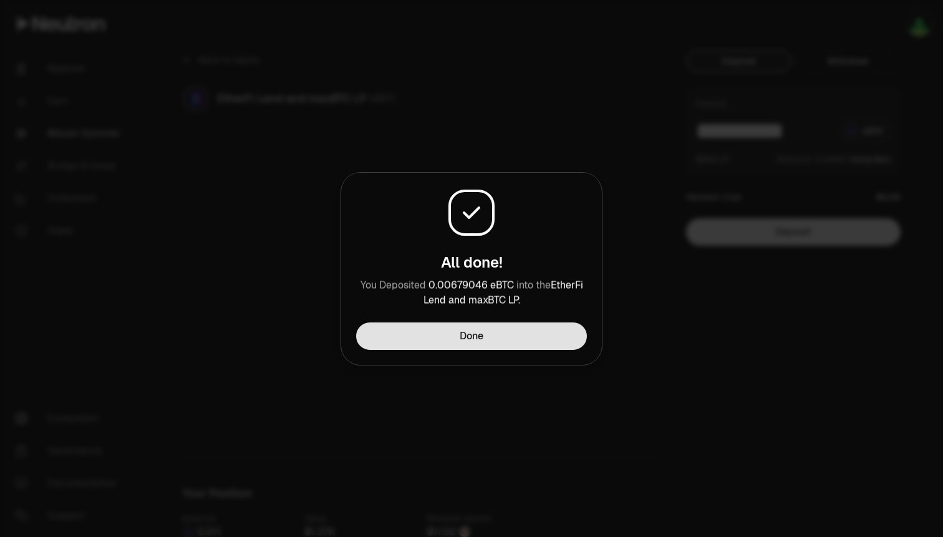
click at [451, 342] on button "Done" at bounding box center [471, 336] width 231 height 27
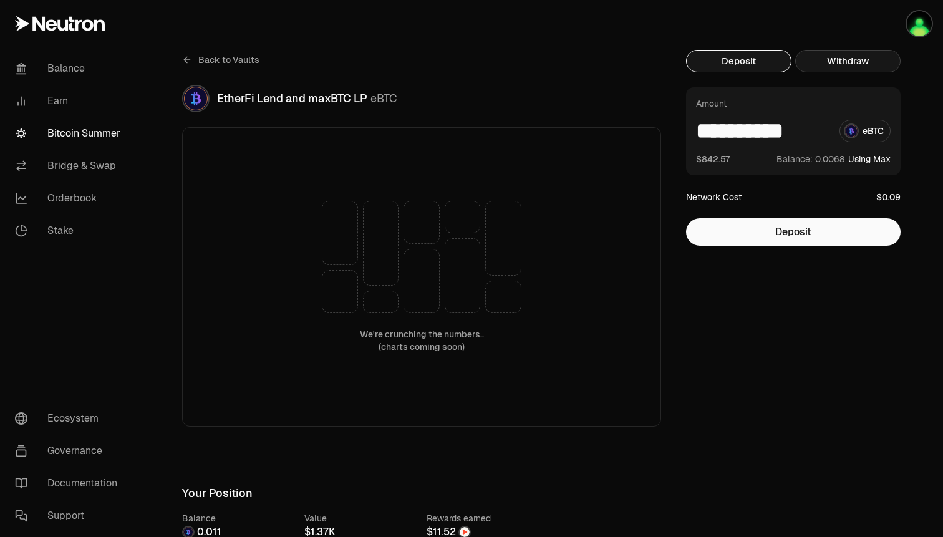
click at [845, 57] on button "Withdraw" at bounding box center [847, 61] width 105 height 22
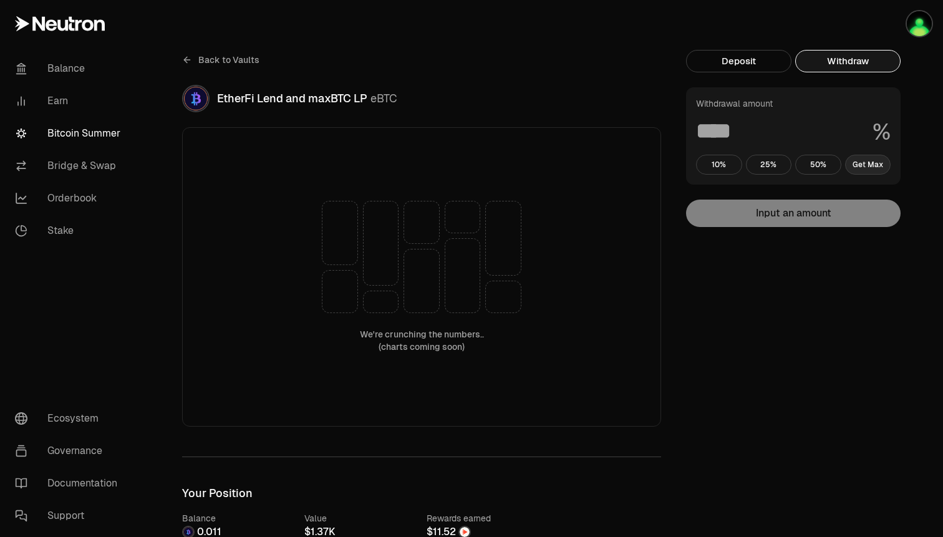
click at [866, 167] on button "Get Max" at bounding box center [868, 165] width 46 height 20
type input "***"
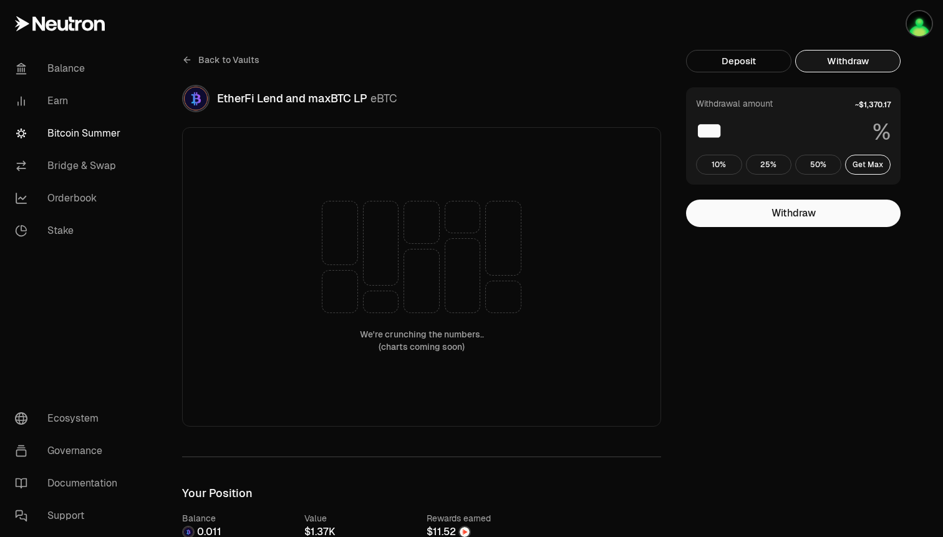
click at [192, 59] on link "Back to Vaults" at bounding box center [220, 60] width 77 height 20
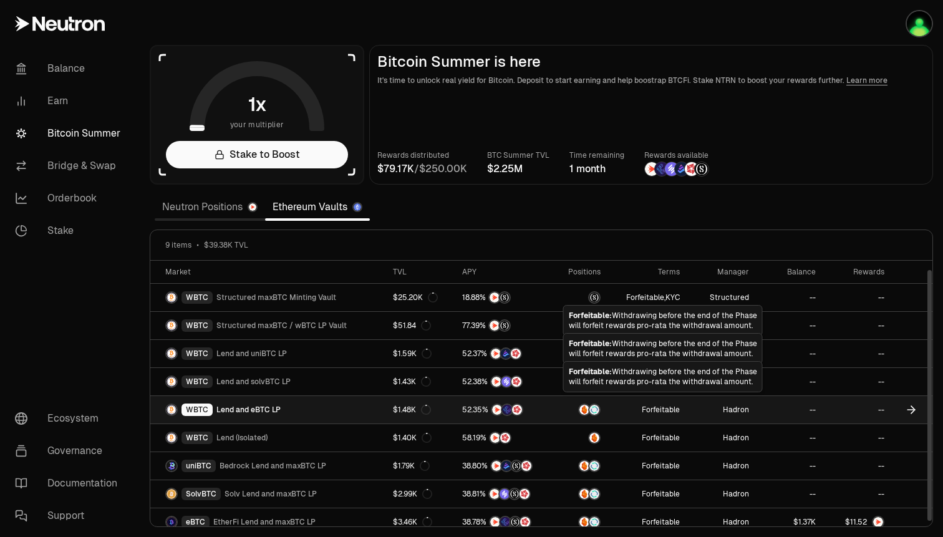
scroll to position [9, 0]
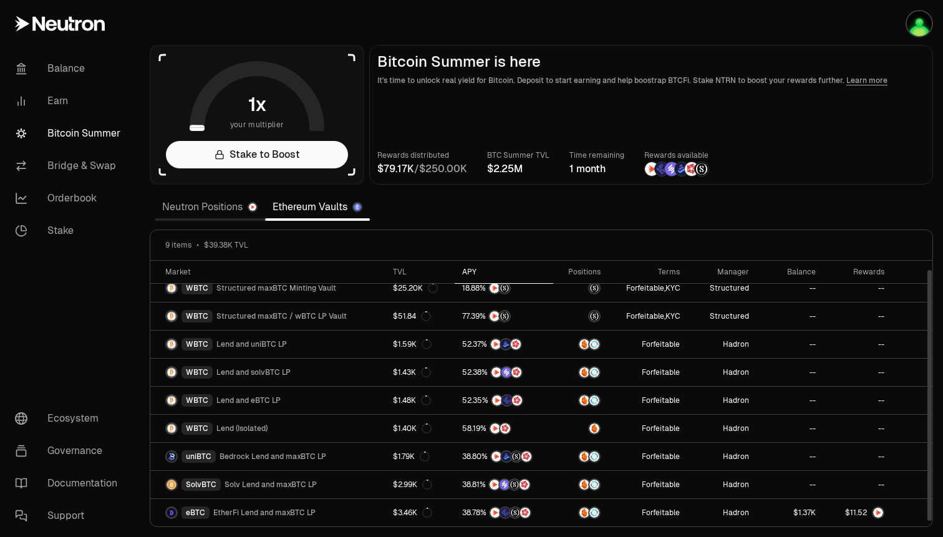
click at [470, 274] on div "APY" at bounding box center [504, 272] width 84 height 10
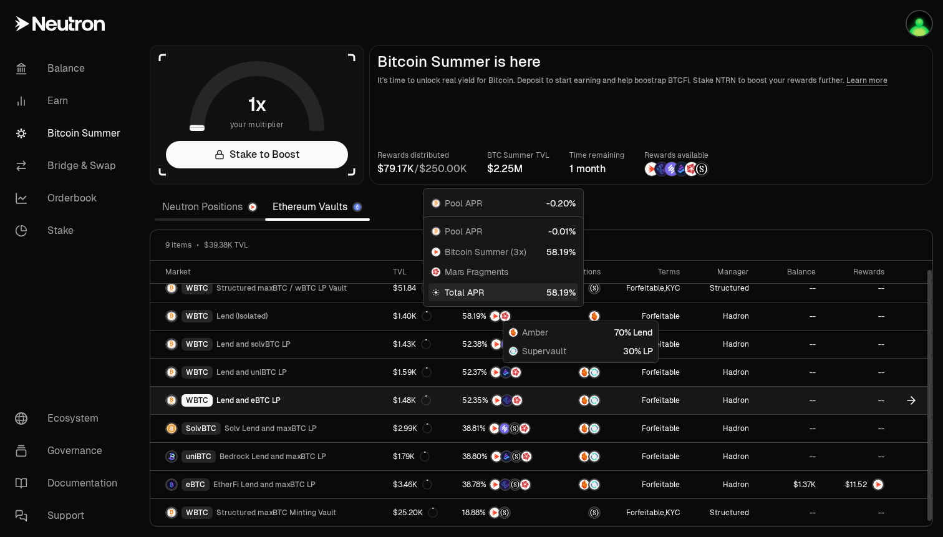
scroll to position [0, 0]
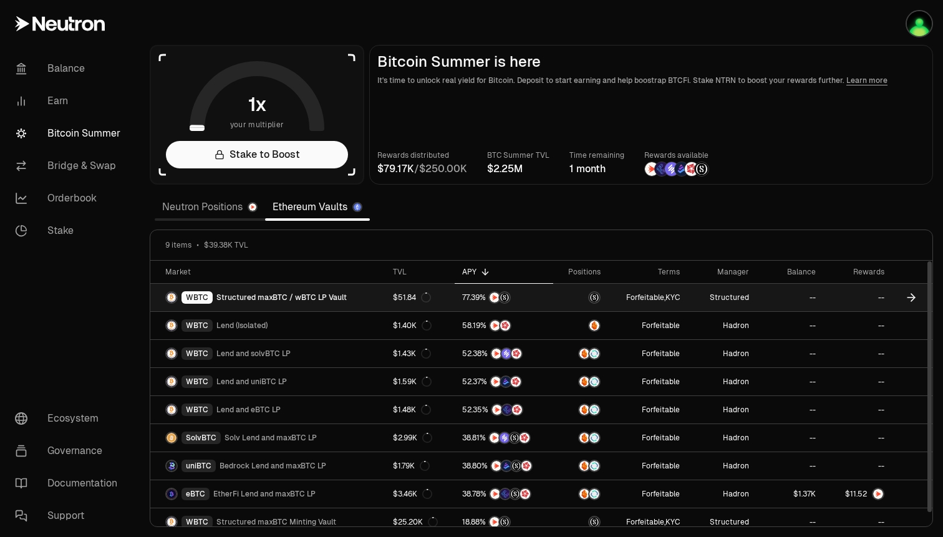
click at [910, 300] on icon at bounding box center [911, 297] width 12 height 12
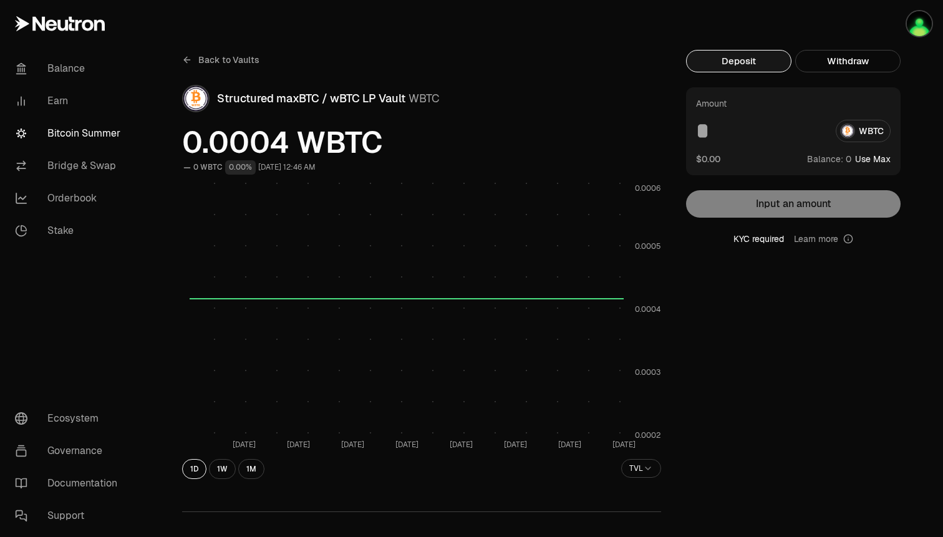
click at [884, 161] on button "Use Max" at bounding box center [873, 159] width 36 height 12
type input "*"
click at [760, 239] on div "KYC required Learn more" at bounding box center [793, 239] width 215 height 12
click at [851, 236] on icon at bounding box center [848, 239] width 10 height 10
click at [914, 36] on div "button" at bounding box center [919, 23] width 27 height 27
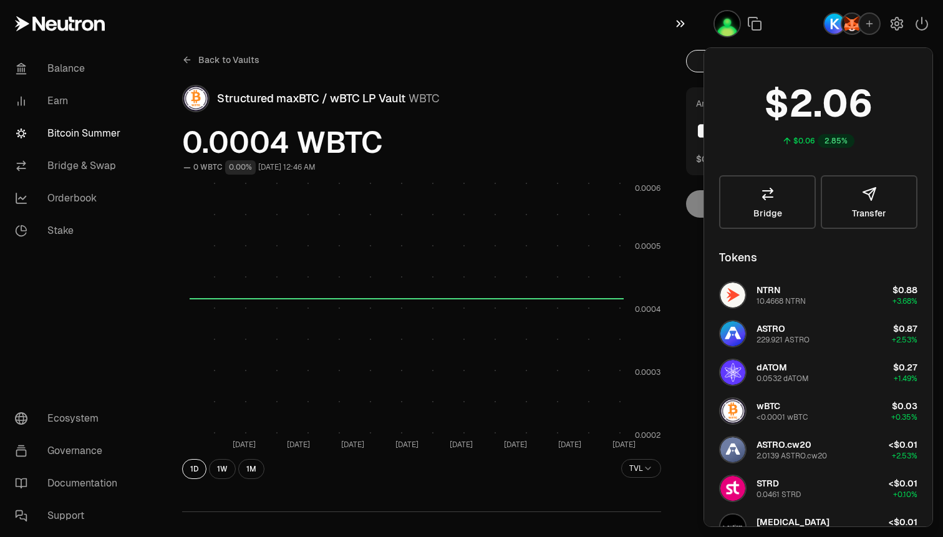
click at [679, 26] on icon "button" at bounding box center [681, 23] width 14 height 15
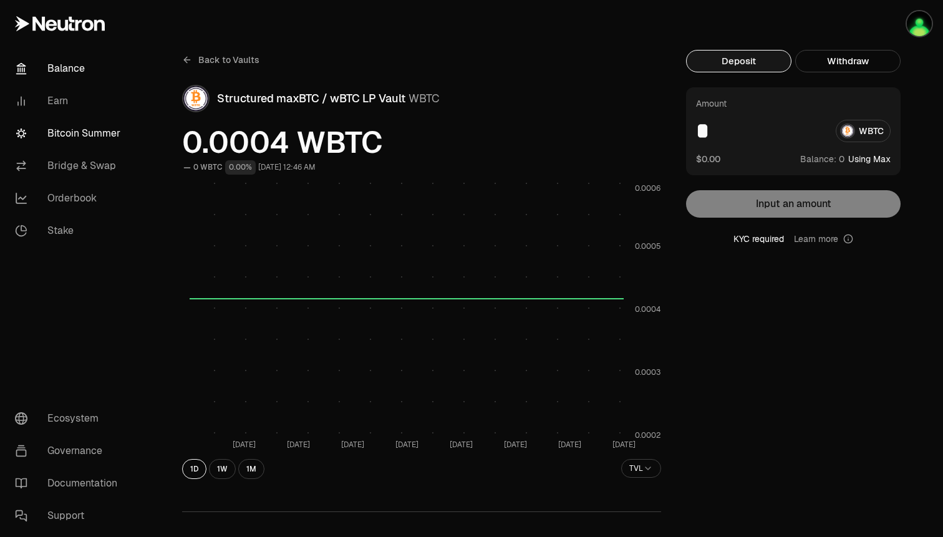
click at [80, 67] on link "Balance" at bounding box center [70, 68] width 130 height 32
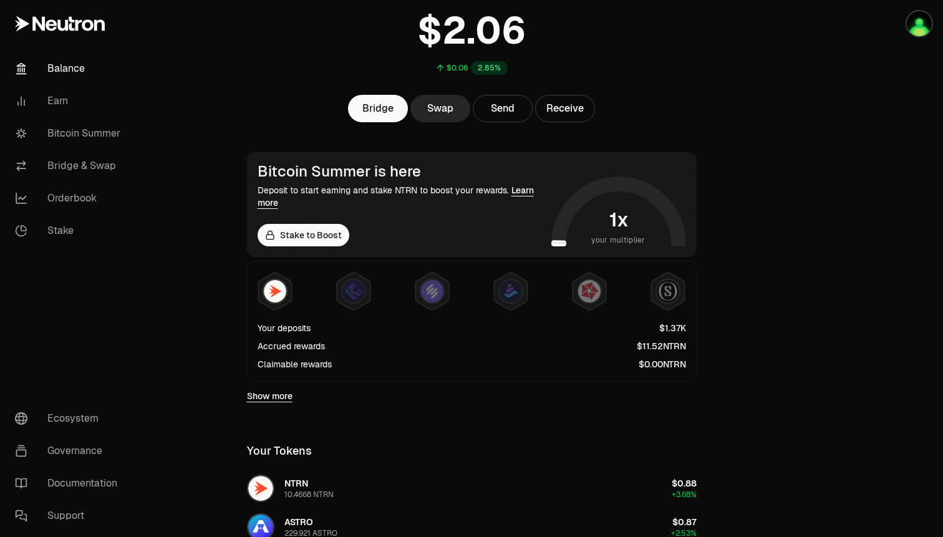
scroll to position [504, 0]
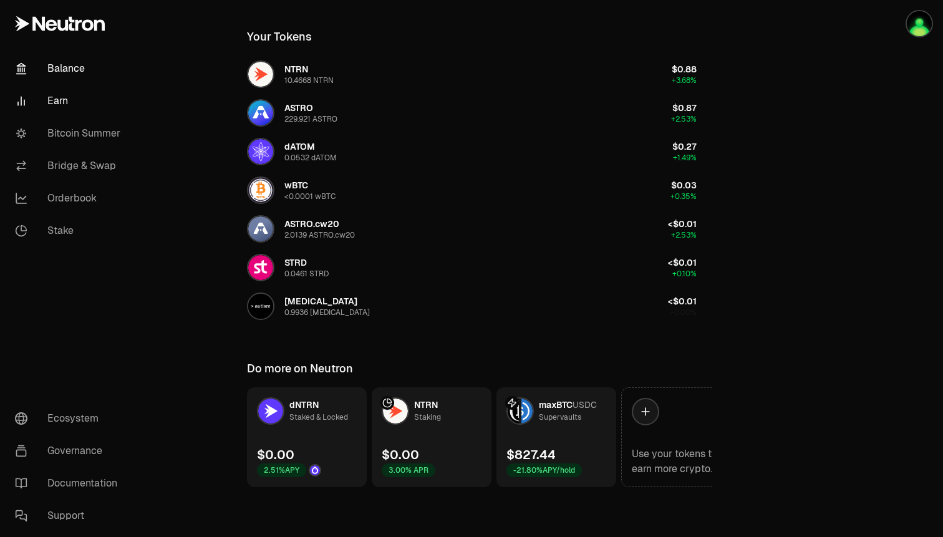
click at [48, 86] on link "Earn" at bounding box center [70, 101] width 130 height 32
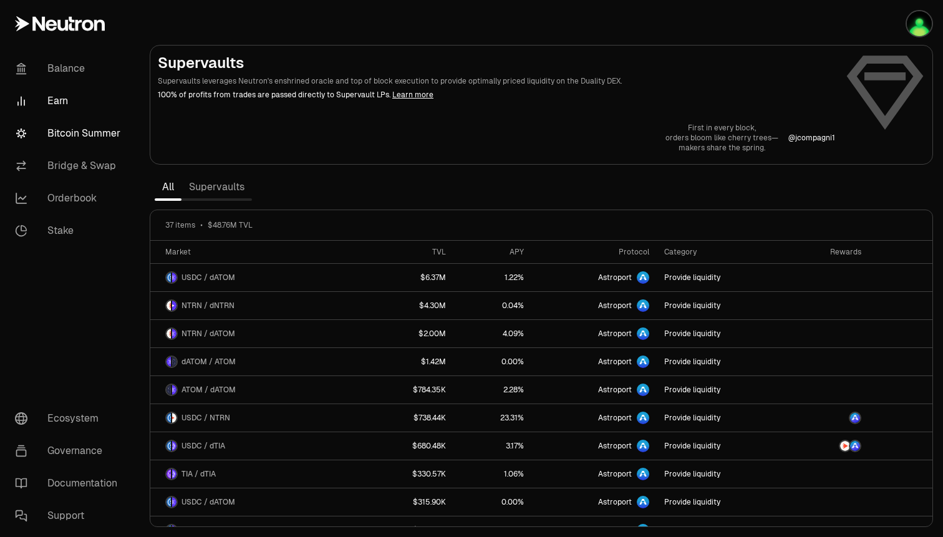
click at [56, 135] on link "Bitcoin Summer" at bounding box center [70, 133] width 130 height 32
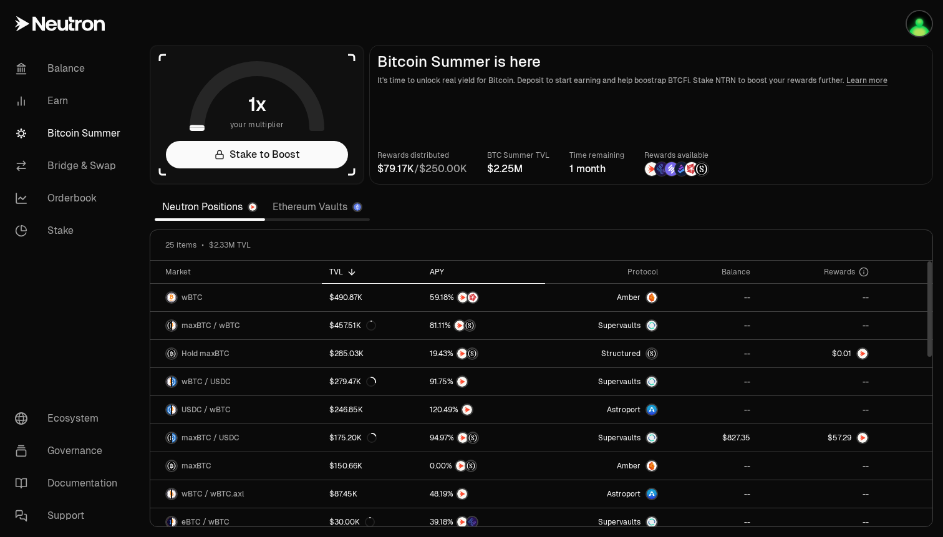
click at [439, 268] on div "APY" at bounding box center [484, 272] width 109 height 10
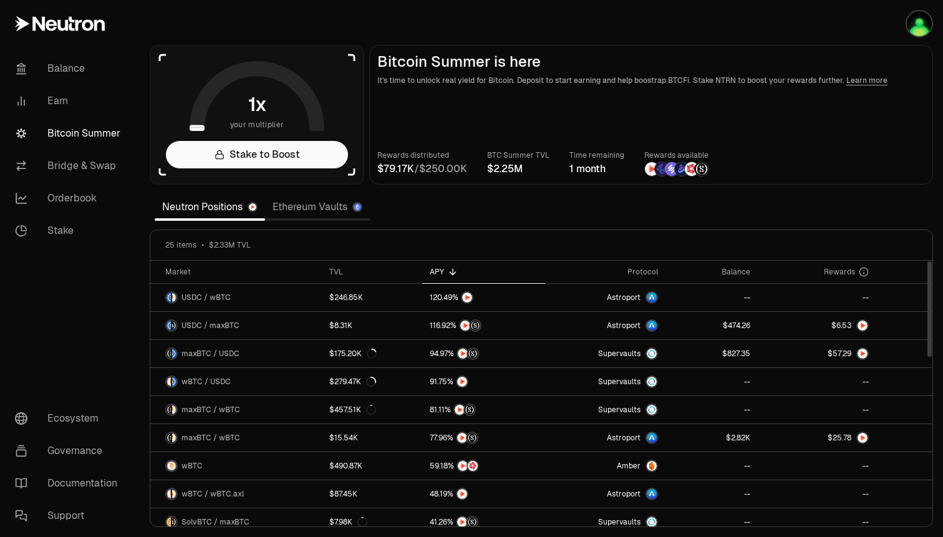
click at [341, 201] on link "Ethereum Vaults" at bounding box center [317, 207] width 105 height 25
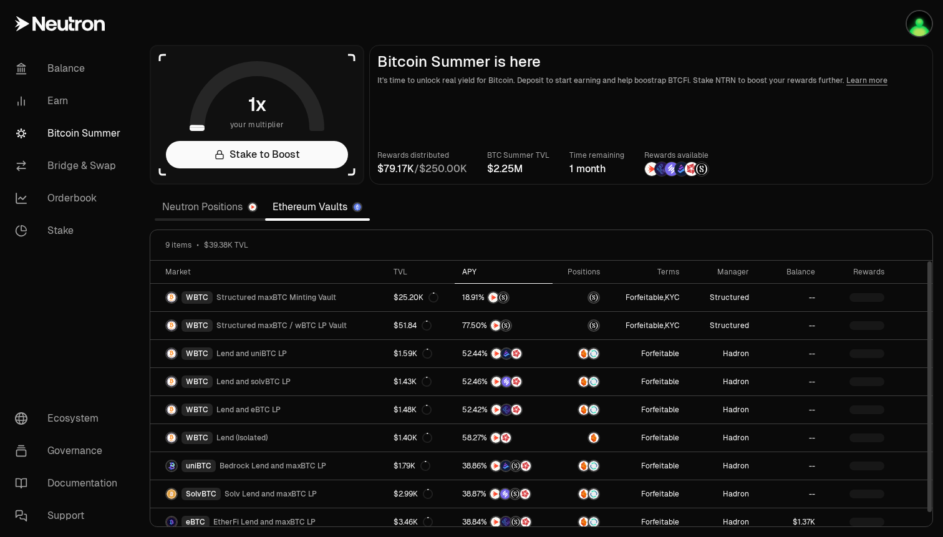
click at [470, 269] on div "APY" at bounding box center [503, 272] width 83 height 10
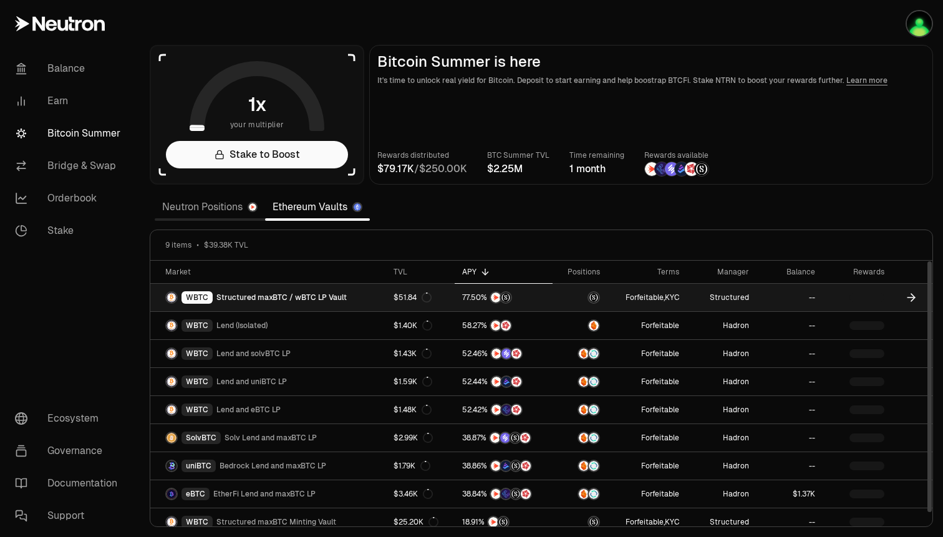
click at [912, 295] on icon at bounding box center [913, 297] width 4 height 7
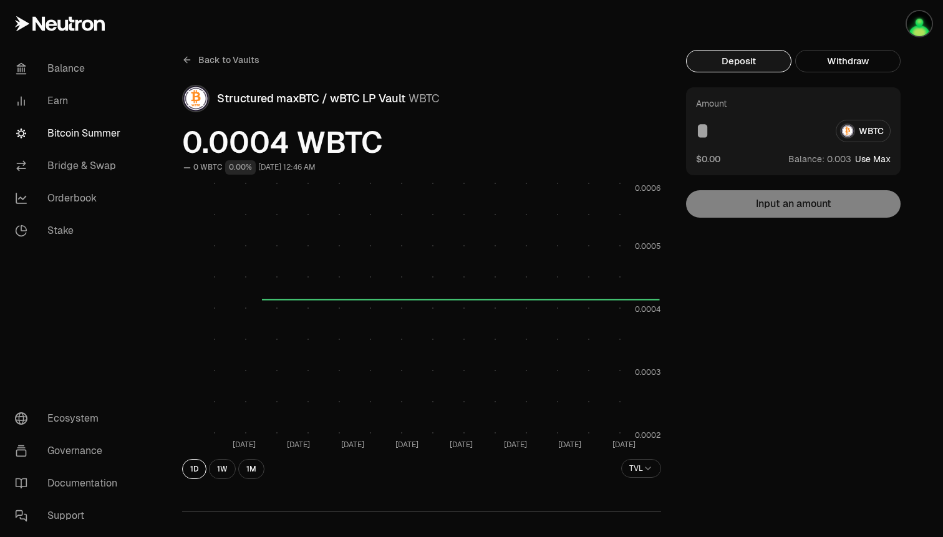
click at [883, 157] on button "Use Max" at bounding box center [873, 159] width 36 height 12
type input "**********"
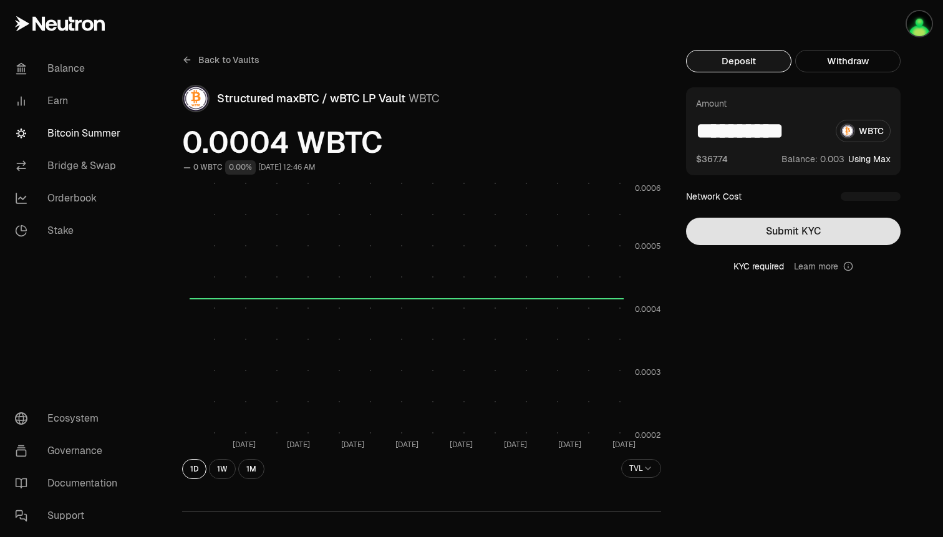
click at [801, 230] on button "Submit KYC" at bounding box center [793, 231] width 215 height 27
click at [778, 223] on button "Submit KYC" at bounding box center [793, 231] width 215 height 27
click at [193, 62] on link "Back to Vaults" at bounding box center [220, 60] width 77 height 20
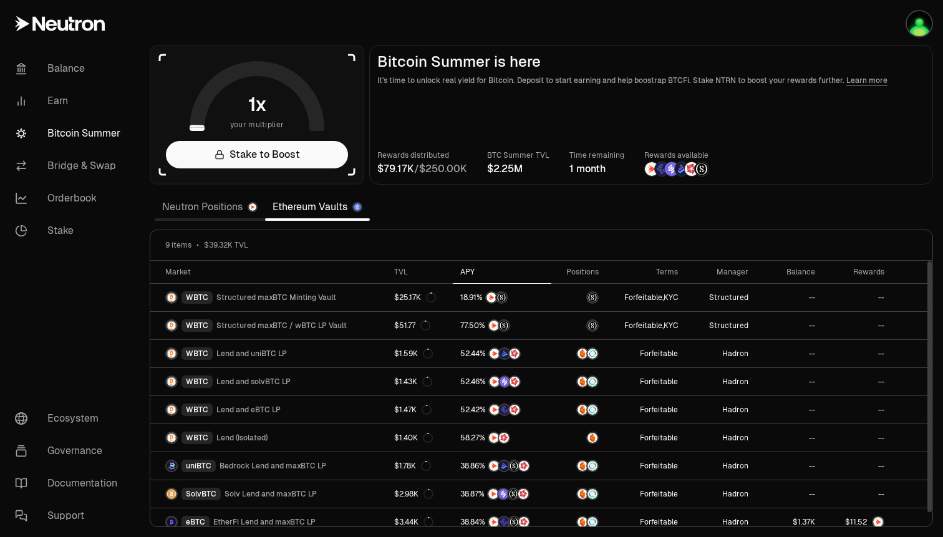
click at [463, 270] on div "APY" at bounding box center [502, 272] width 84 height 10
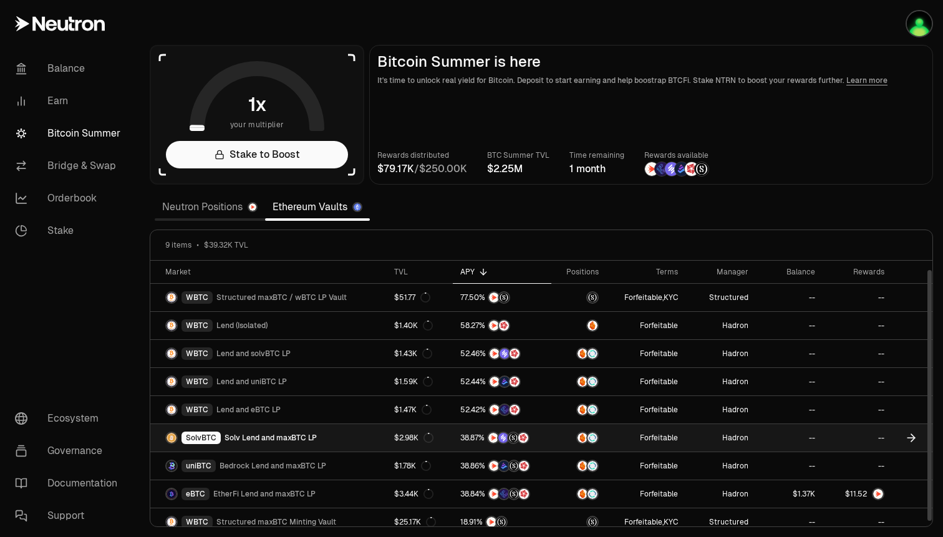
scroll to position [9, 0]
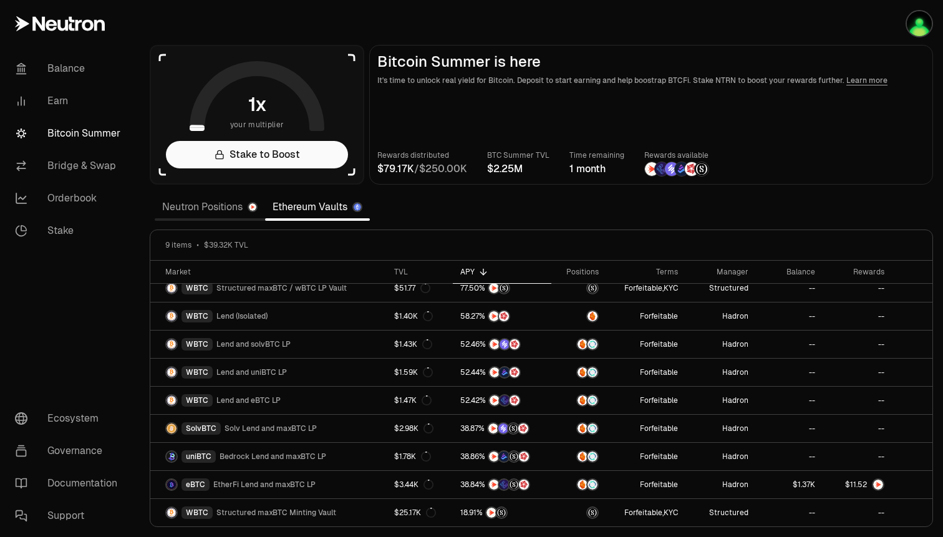
click at [235, 210] on link "Neutron Positions" at bounding box center [210, 207] width 110 height 25
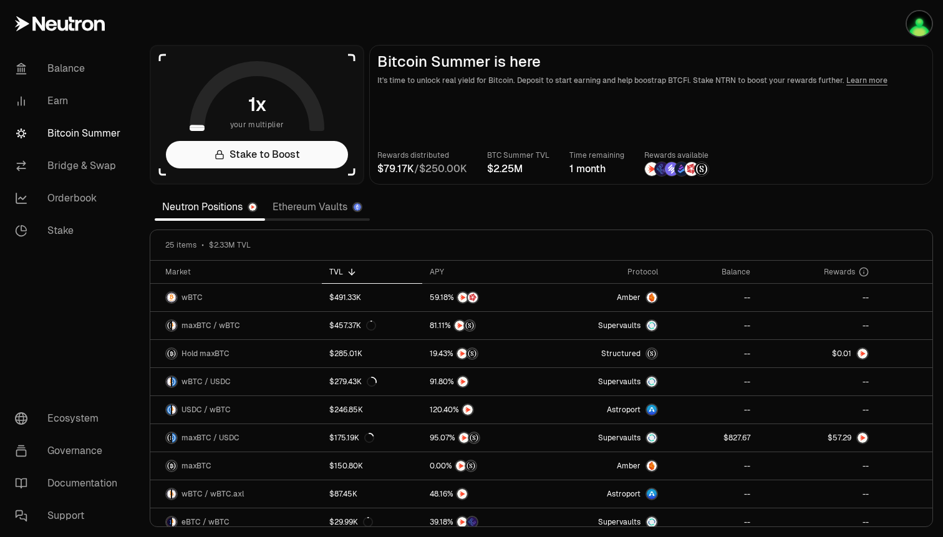
click at [306, 205] on link "Ethereum Vaults" at bounding box center [317, 207] width 105 height 25
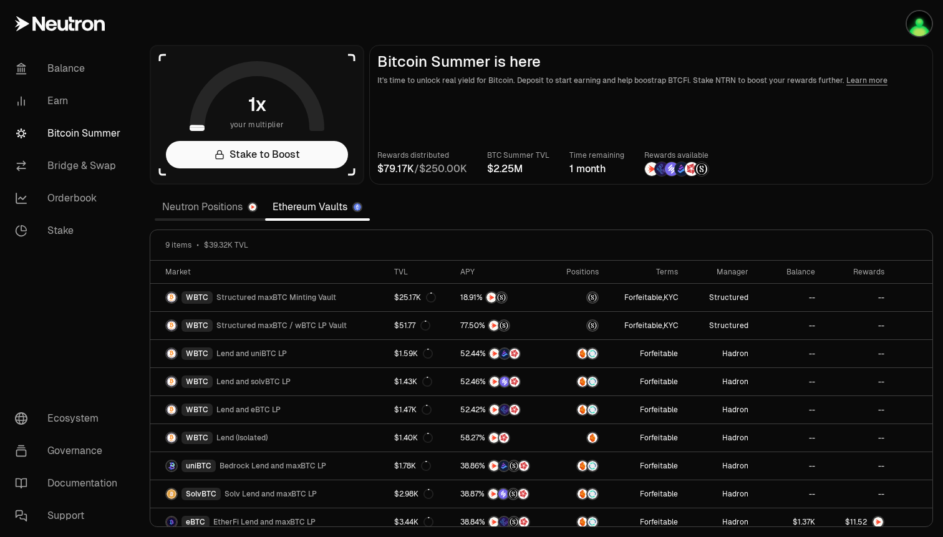
click at [203, 213] on link "Neutron Positions" at bounding box center [210, 207] width 110 height 25
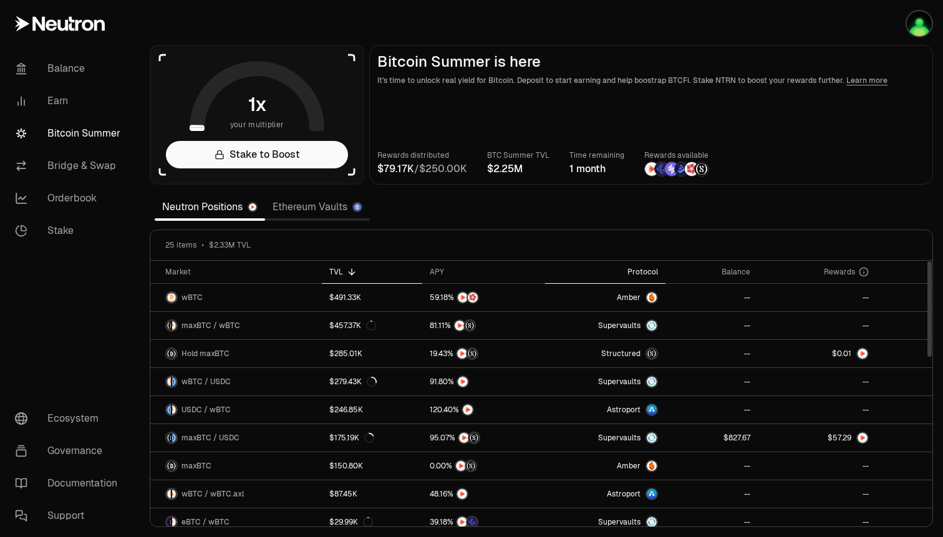
click at [638, 268] on div "Protocol" at bounding box center [605, 272] width 105 height 10
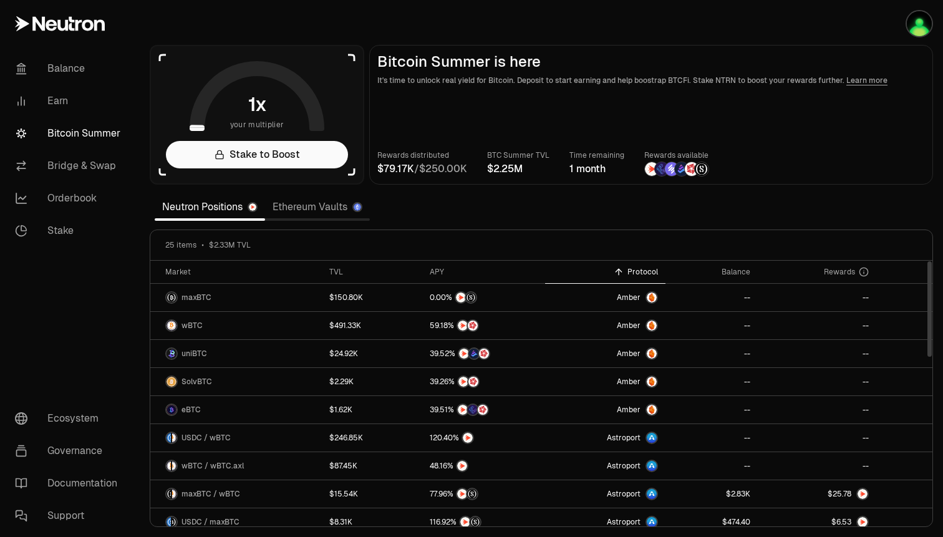
click at [316, 207] on link "Ethereum Vaults" at bounding box center [317, 207] width 105 height 25
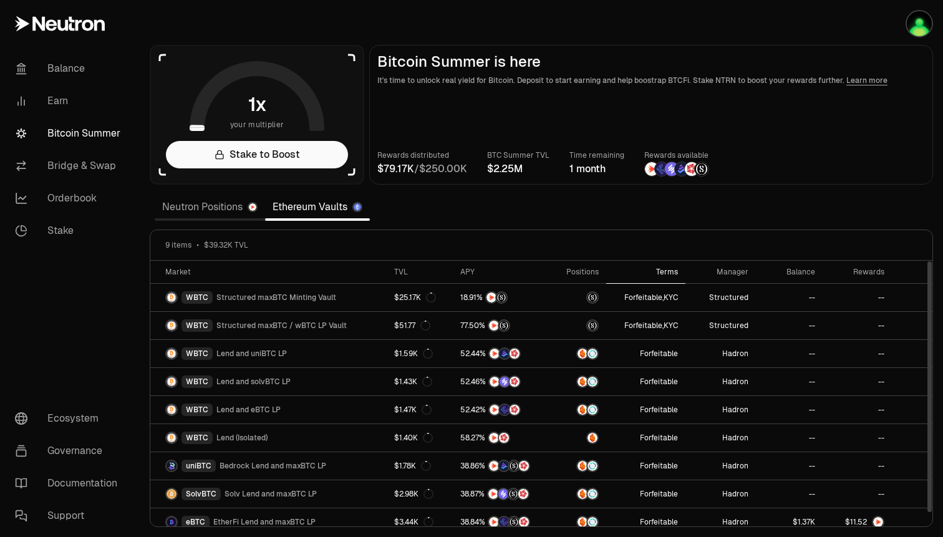
click at [667, 268] on div "Terms" at bounding box center [646, 272] width 65 height 10
click at [739, 269] on div "Manager" at bounding box center [721, 272] width 56 height 10
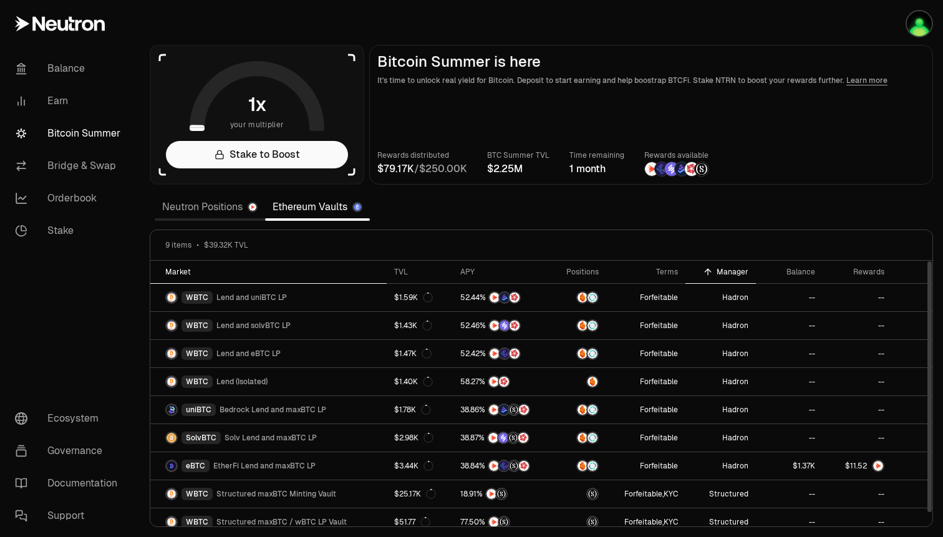
click at [173, 270] on div "Market" at bounding box center [272, 272] width 214 height 10
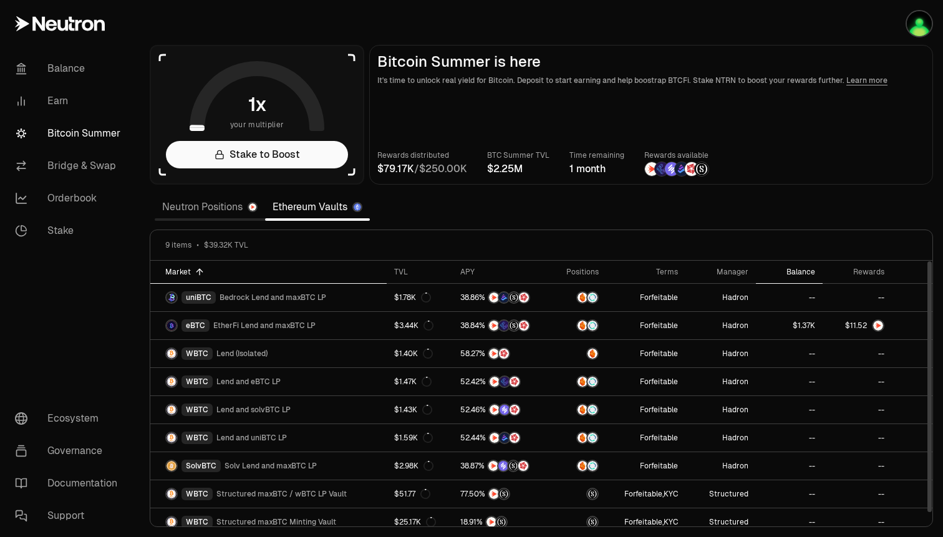
click at [788, 268] on div "Balance" at bounding box center [790, 272] width 52 height 10
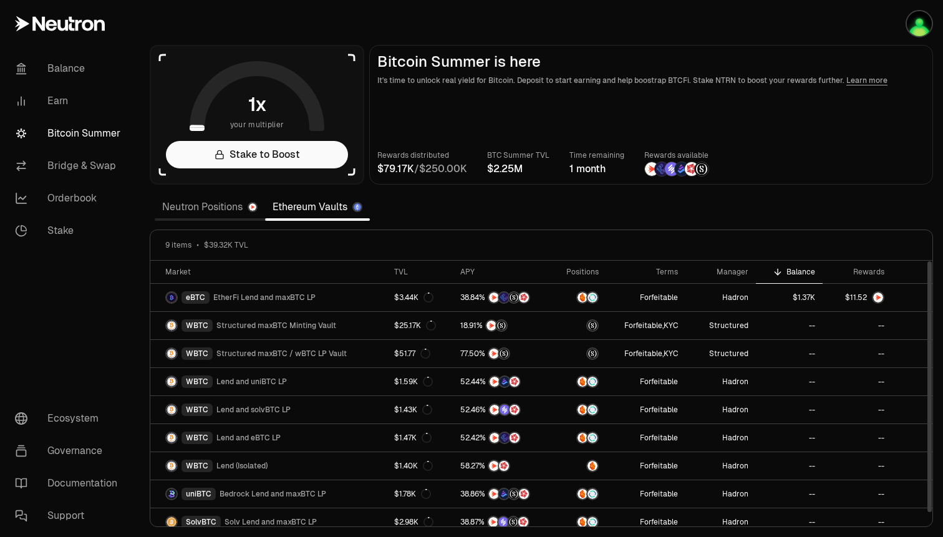
click at [583, 268] on div "Positions" at bounding box center [579, 272] width 40 height 10
click at [170, 273] on div "Market" at bounding box center [272, 272] width 214 height 10
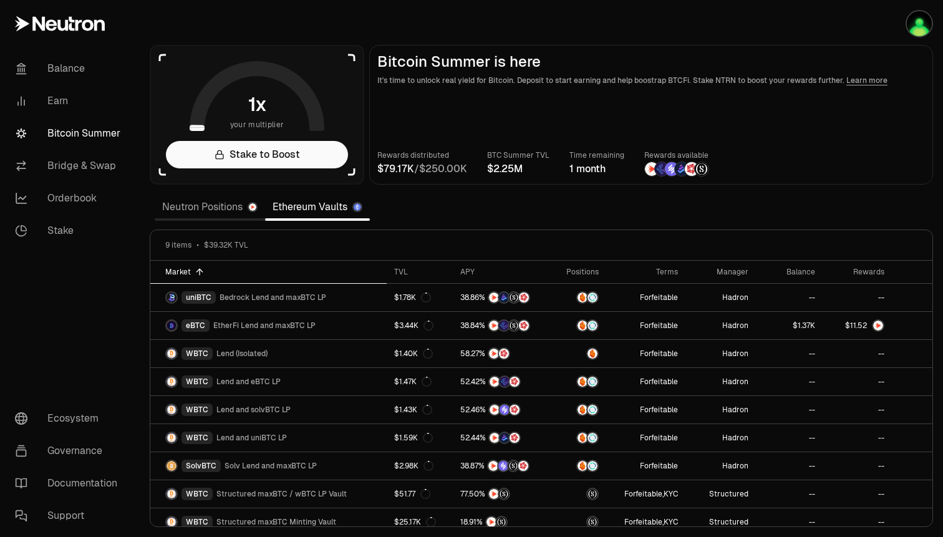
click at [213, 210] on link "Neutron Positions" at bounding box center [210, 207] width 110 height 25
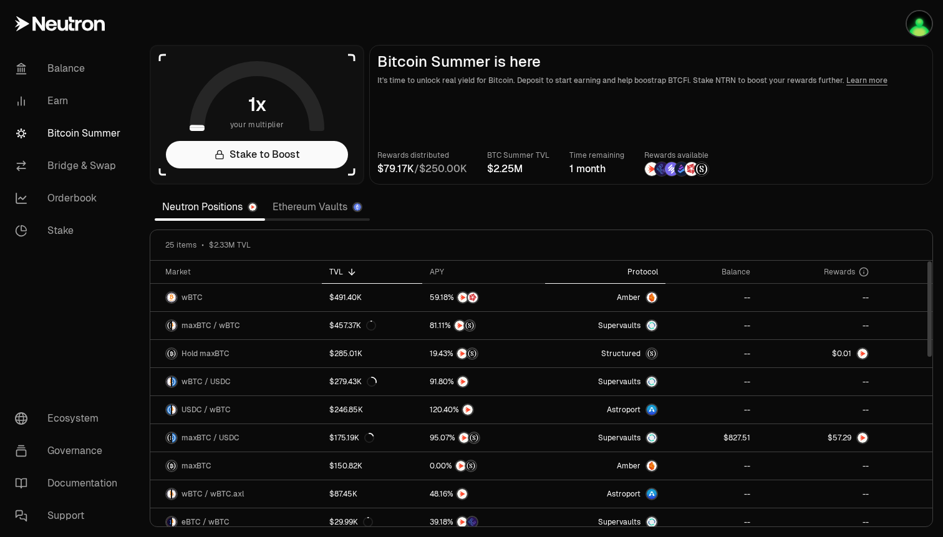
click at [639, 276] on div "Protocol" at bounding box center [605, 272] width 105 height 10
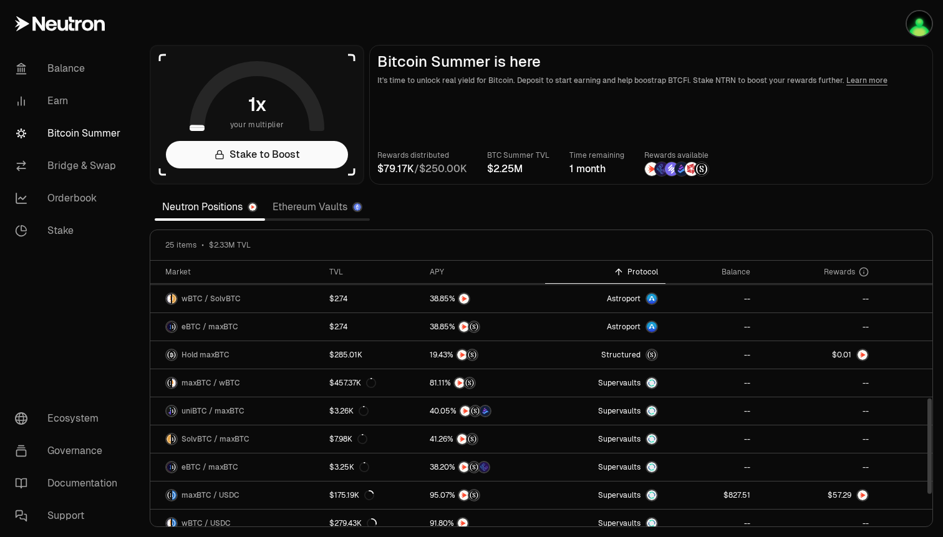
scroll to position [459, 0]
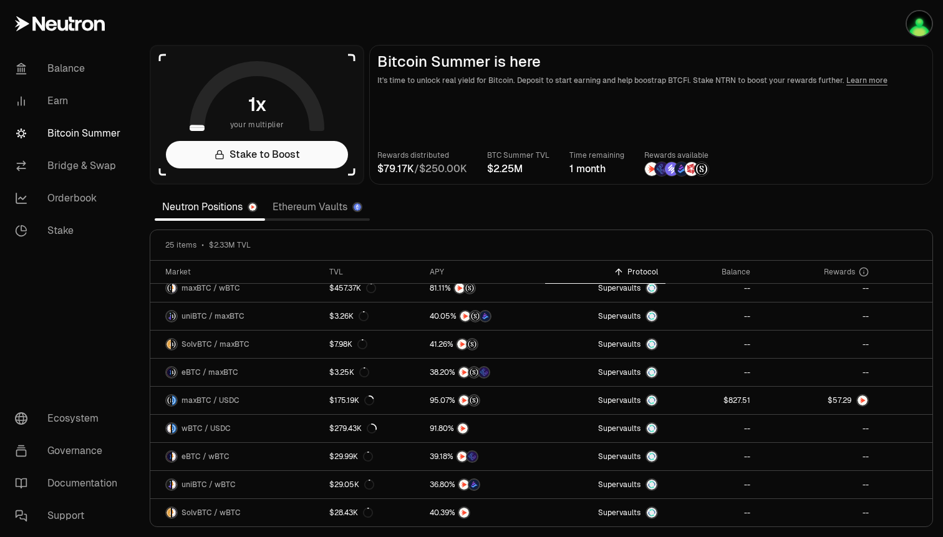
click at [286, 205] on link "Ethereum Vaults" at bounding box center [317, 207] width 105 height 25
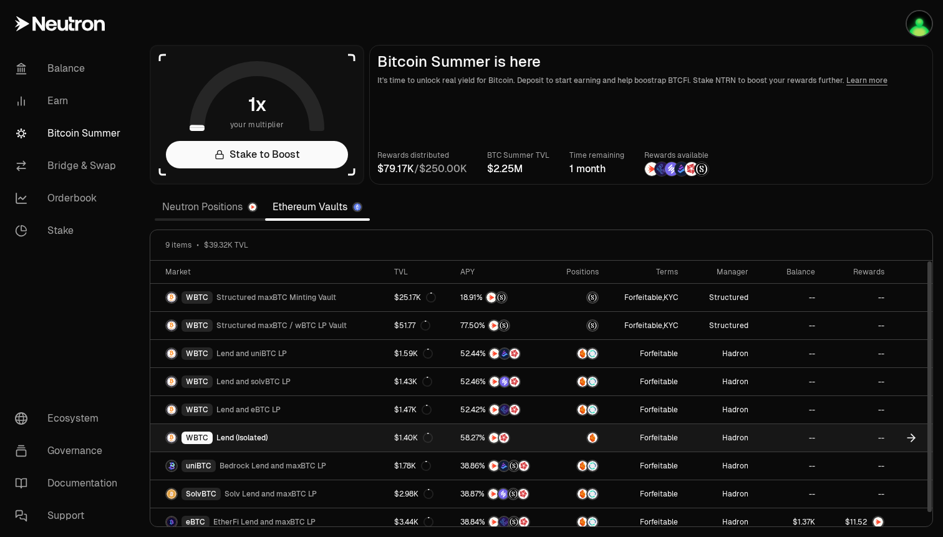
scroll to position [9, 0]
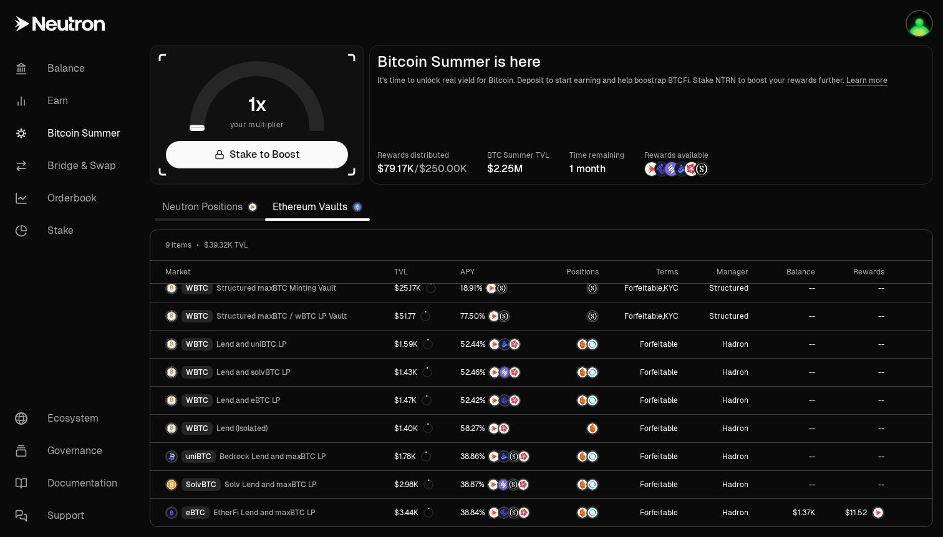
click at [656, 20] on section "your multiplier Stake to Boost Bitcoin Summer is here It's time to unlock real …" at bounding box center [541, 268] width 803 height 537
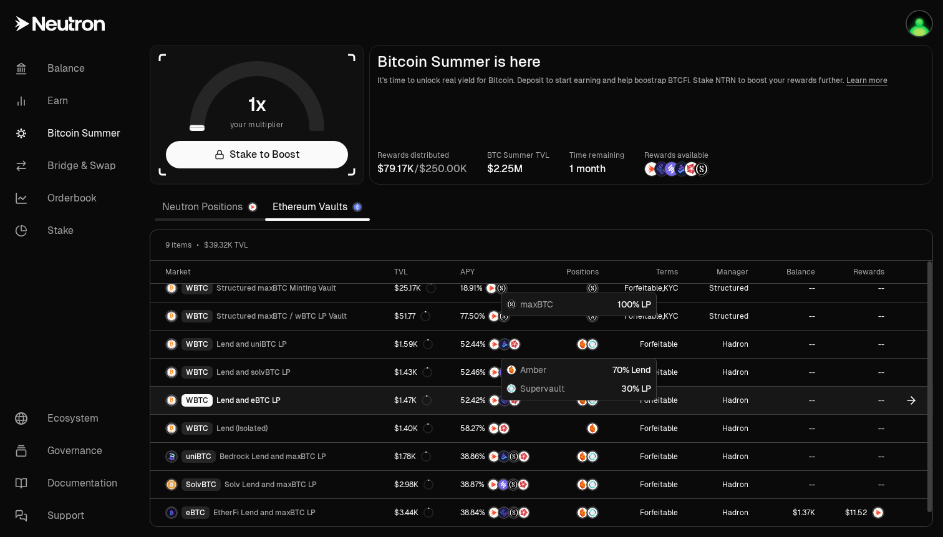
scroll to position [0, 0]
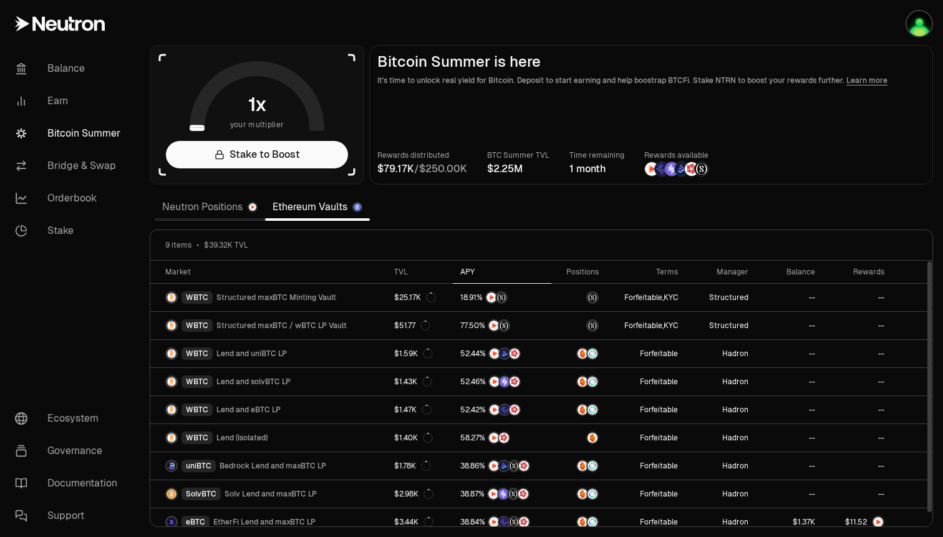
click at [464, 271] on div "APY" at bounding box center [502, 272] width 84 height 10
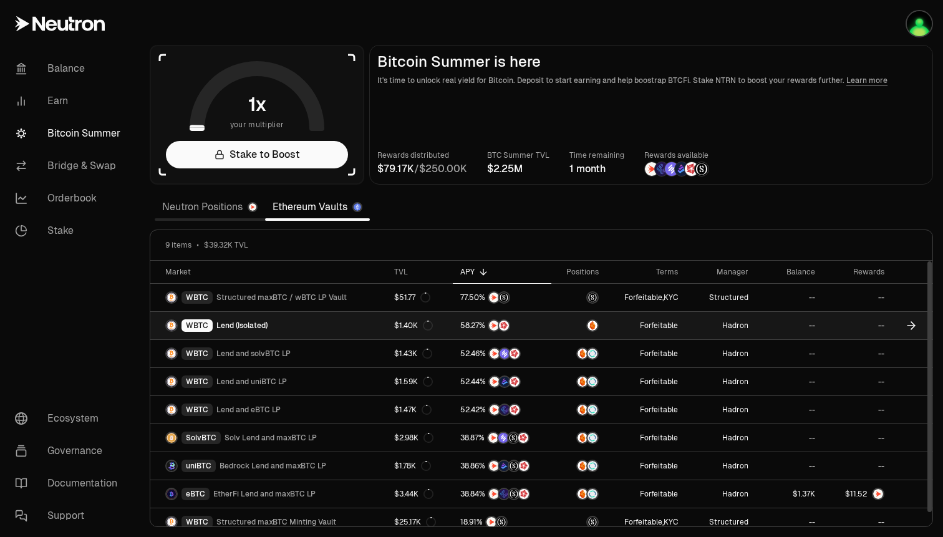
click at [914, 324] on icon at bounding box center [913, 325] width 4 height 7
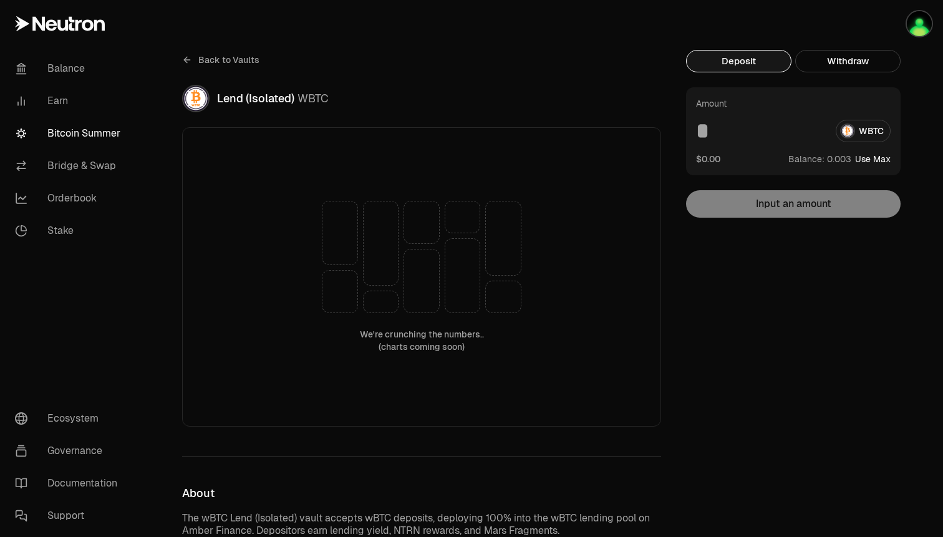
click at [881, 157] on button "Use Max" at bounding box center [873, 159] width 36 height 12
type input "**********"
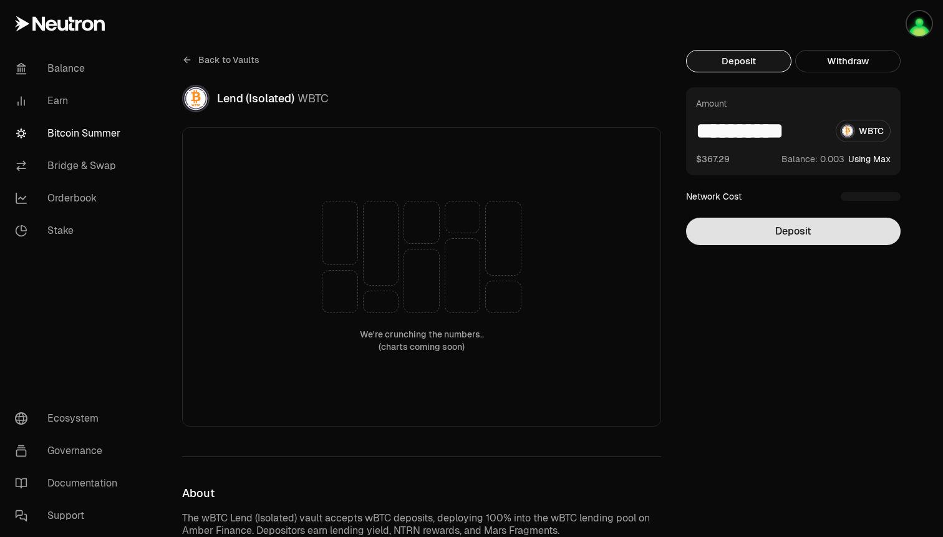
click at [874, 231] on button "Deposit" at bounding box center [793, 231] width 215 height 27
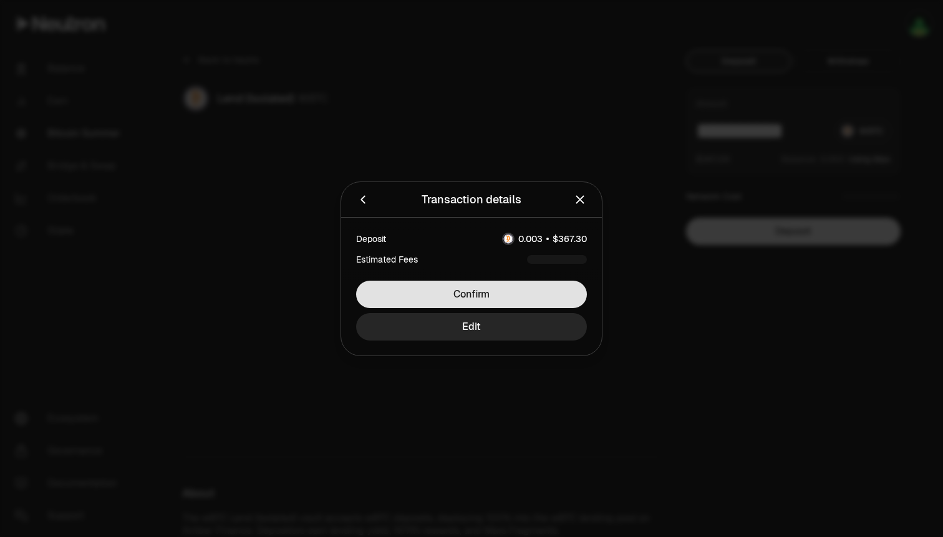
click at [519, 301] on button "Confirm" at bounding box center [471, 294] width 231 height 27
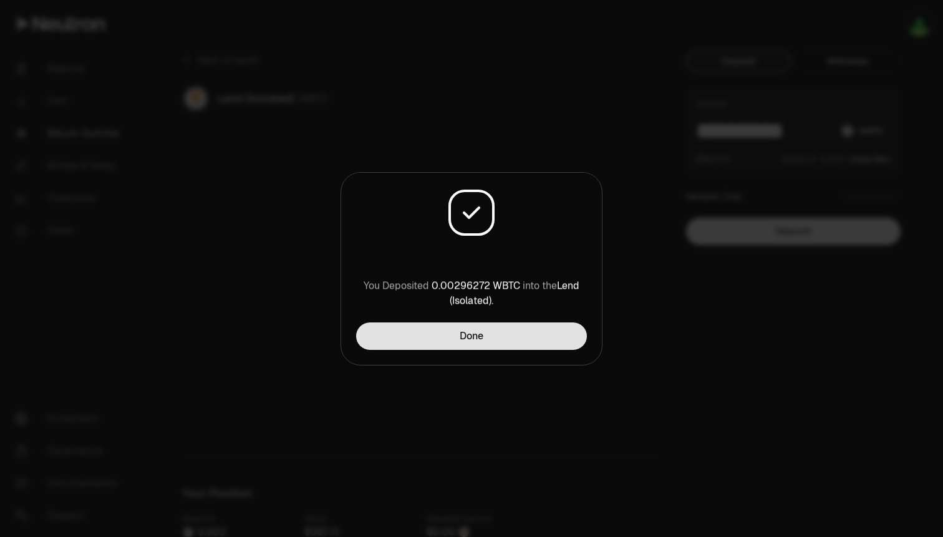
click at [475, 339] on button "Done" at bounding box center [471, 336] width 231 height 27
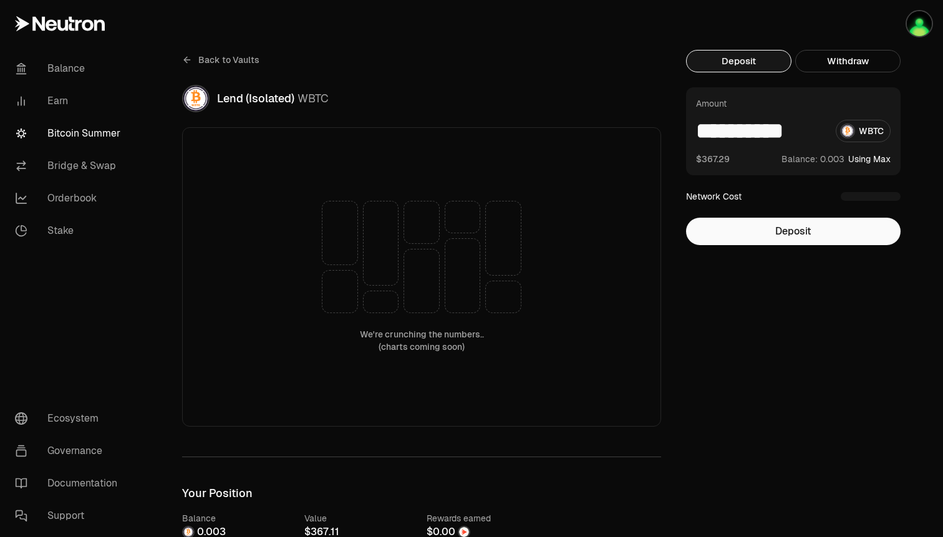
click at [94, 135] on link "Bitcoin Summer" at bounding box center [70, 133] width 130 height 32
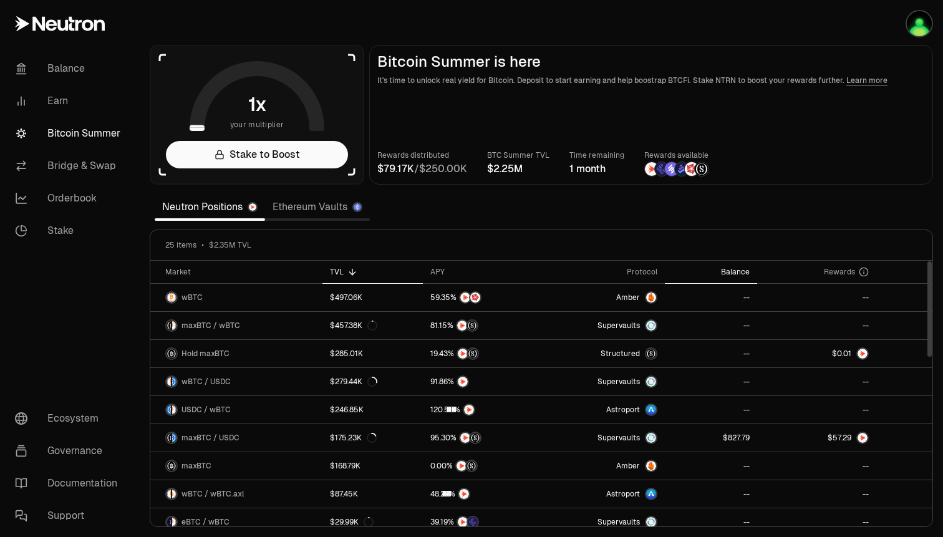
click at [739, 274] on div "Balance" at bounding box center [710, 272] width 77 height 10
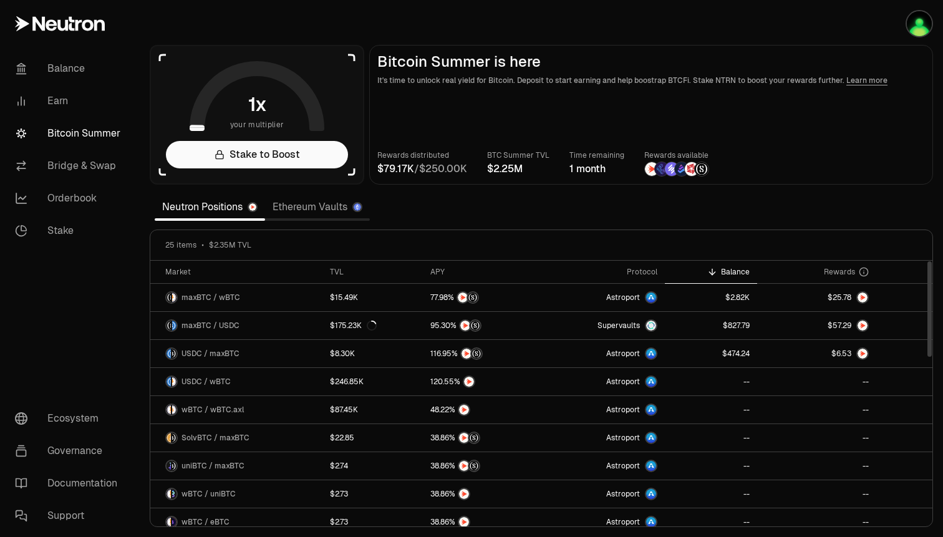
click at [329, 209] on link "Ethereum Vaults" at bounding box center [317, 207] width 105 height 25
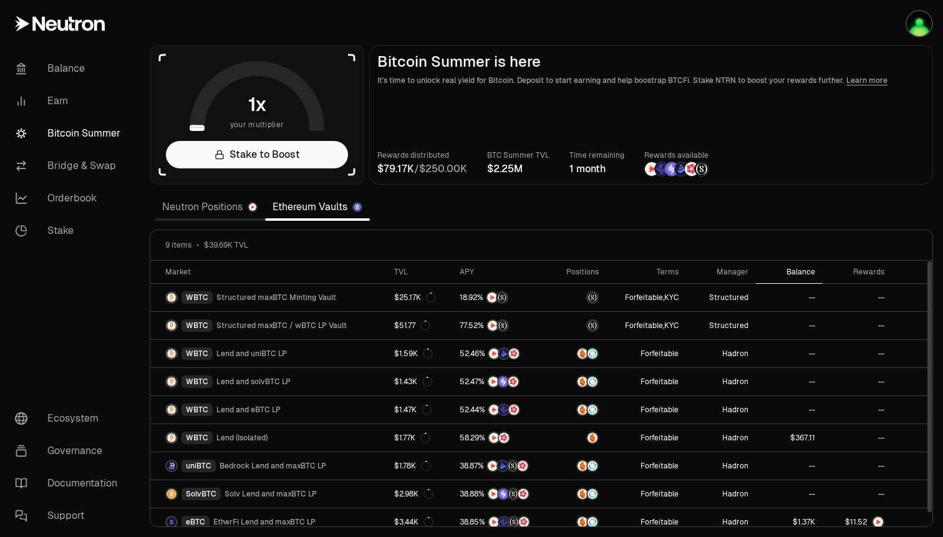
click at [793, 266] on th "Balance" at bounding box center [789, 272] width 67 height 23
